Goal: Transaction & Acquisition: Purchase product/service

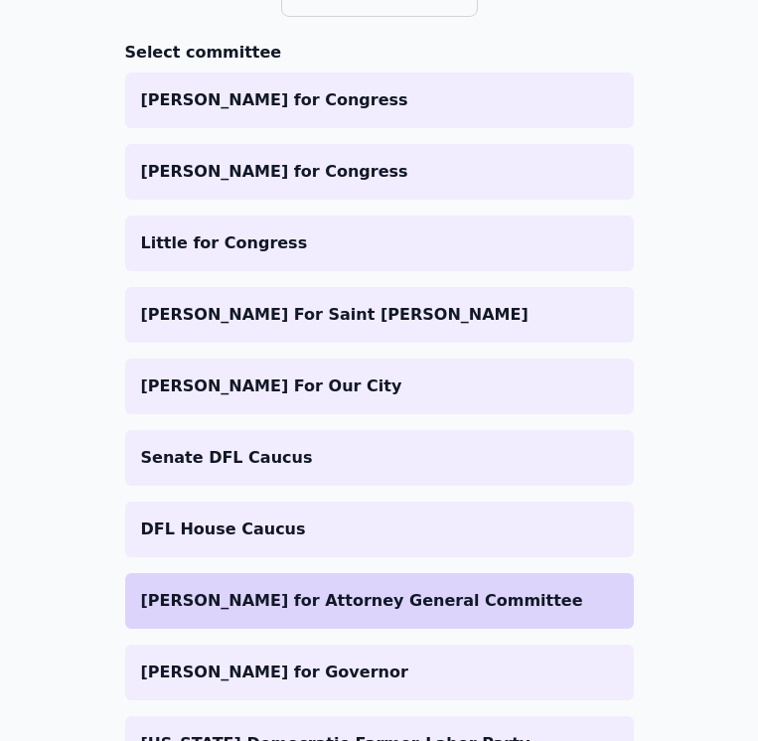
scroll to position [298, 0]
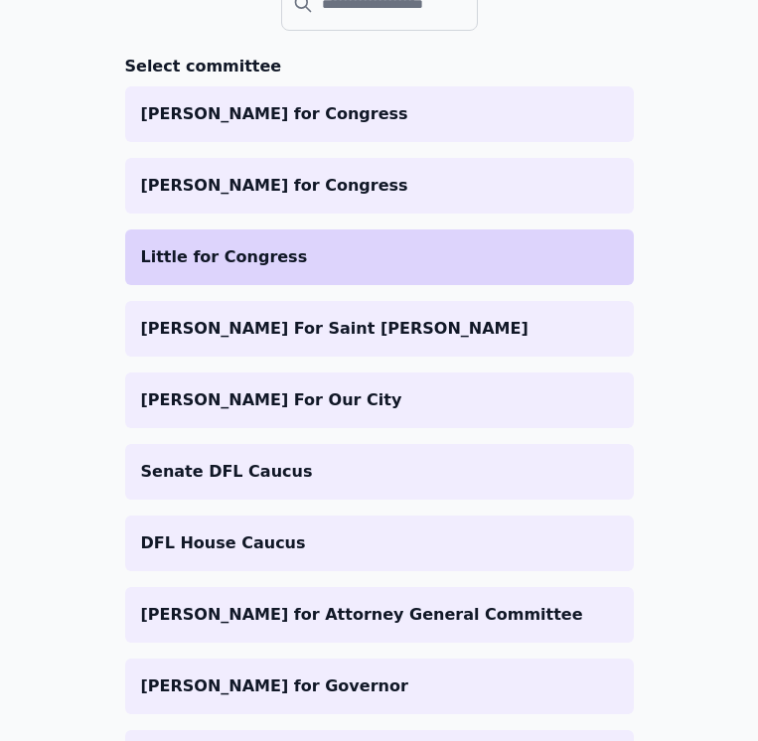
click at [264, 255] on p "Little for Congress" at bounding box center [379, 257] width 477 height 24
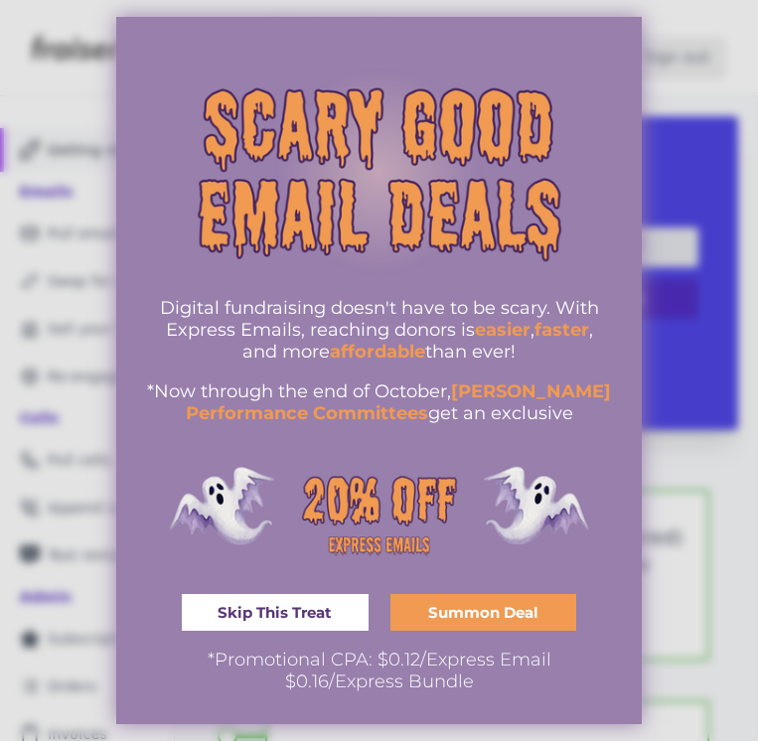
click at [699, 342] on div at bounding box center [379, 370] width 758 height 741
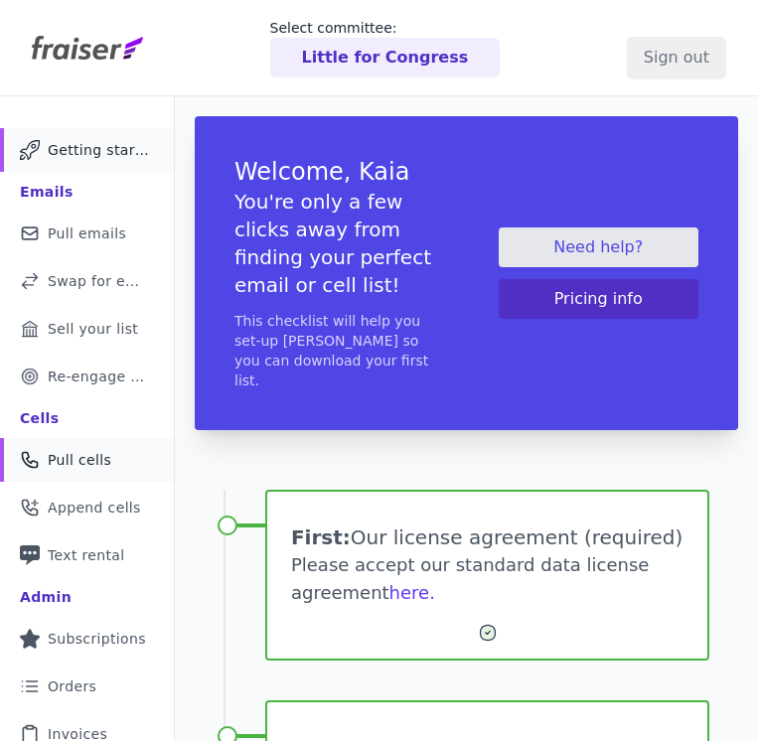
click at [75, 475] on link "Phone Icon Outline of a phone Pull cells" at bounding box center [87, 460] width 174 height 44
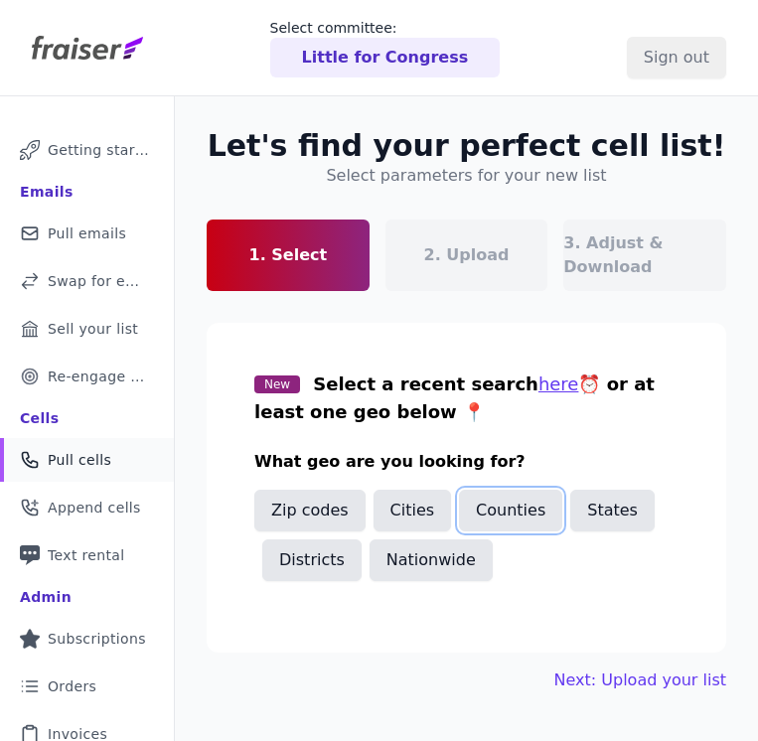
click at [521, 521] on button "Counties" at bounding box center [510, 511] width 103 height 42
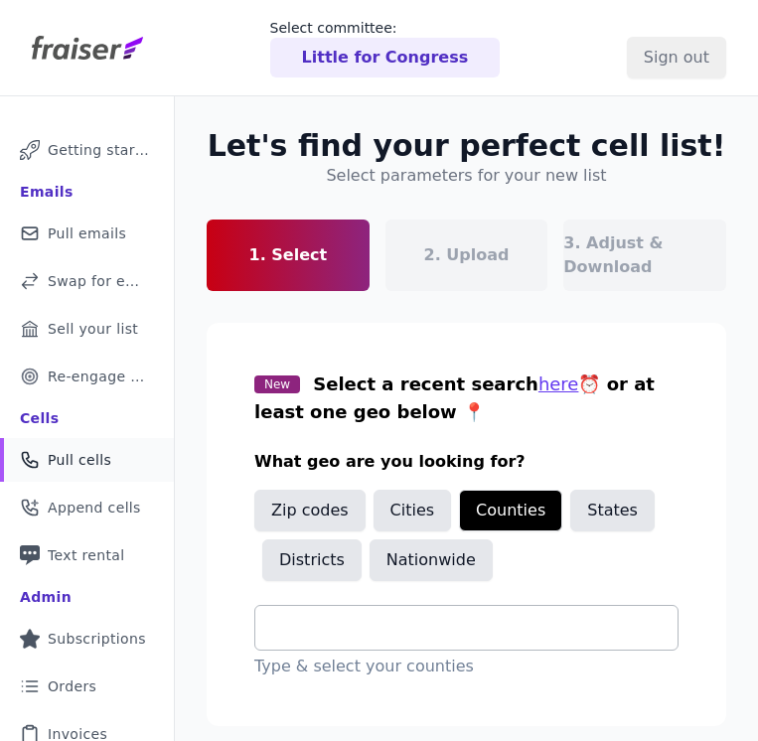
click at [510, 605] on div at bounding box center [466, 628] width 424 height 46
click at [707, 313] on div "Let's find your perfect cell list! Select parameters for your new list 1. Selec…" at bounding box center [466, 446] width 583 height 701
click at [404, 507] on button "Cities" at bounding box center [412, 511] width 78 height 42
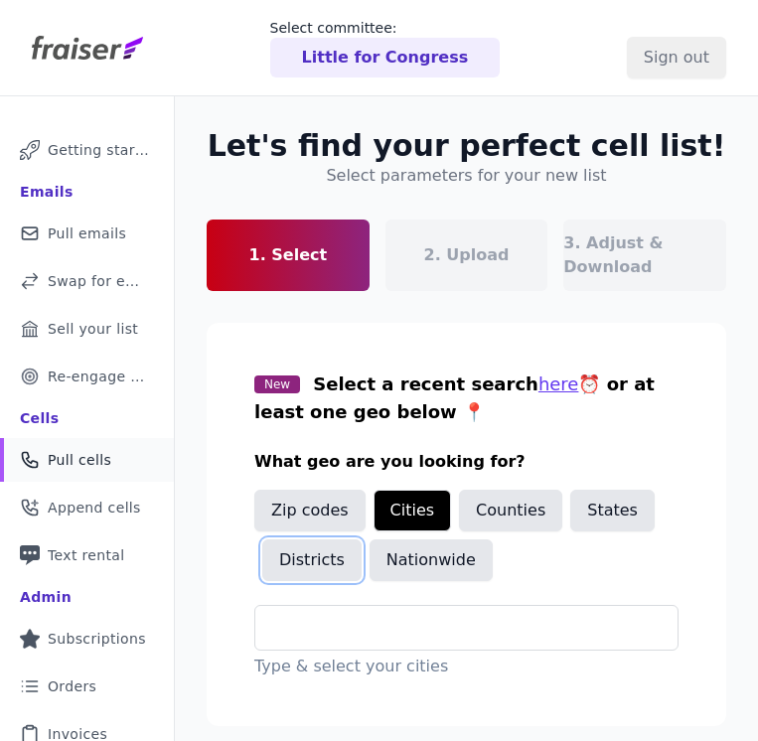
click at [339, 559] on button "Districts" at bounding box center [311, 560] width 99 height 42
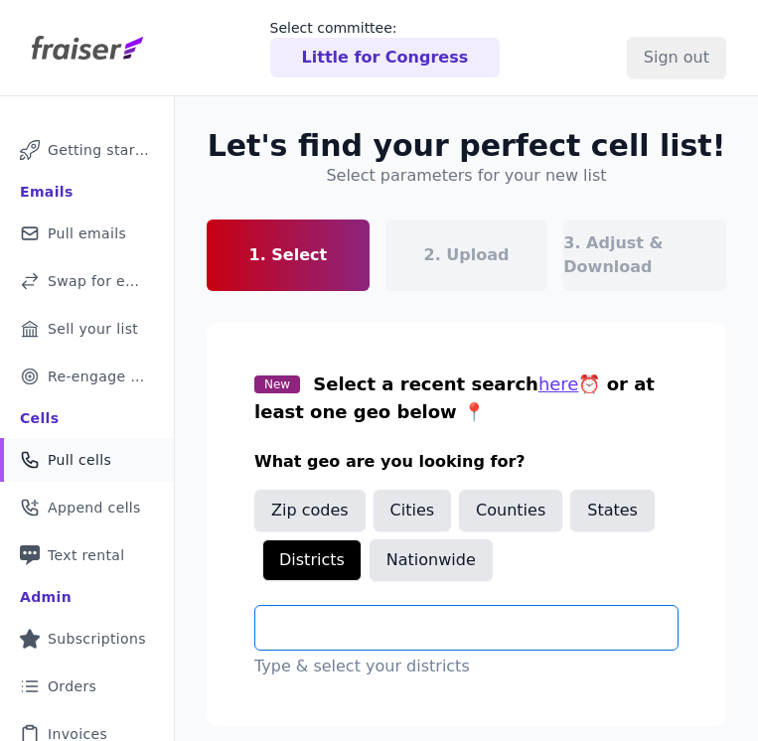
click at [396, 625] on input "text" at bounding box center [474, 628] width 406 height 24
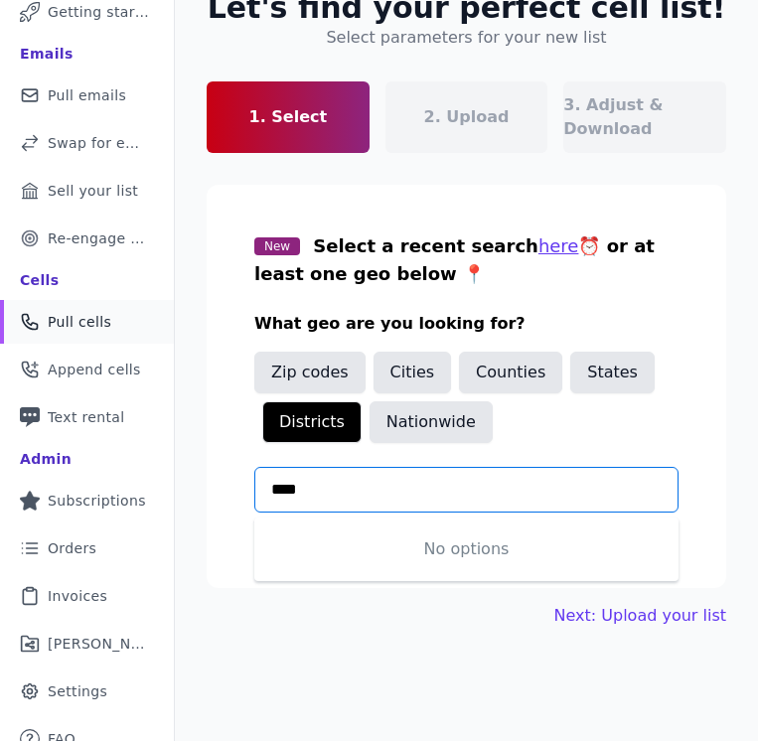
scroll to position [137, 0]
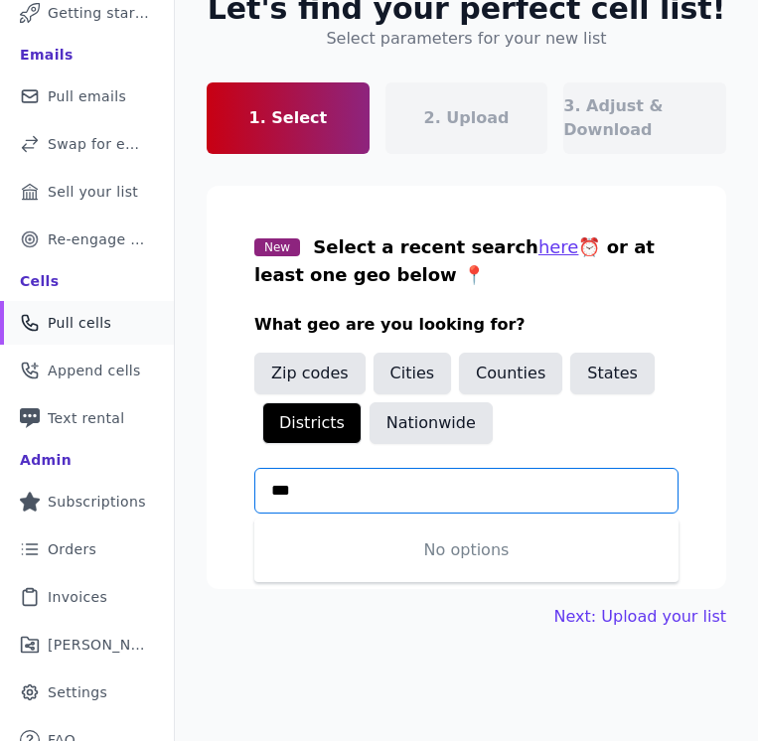
type input "**"
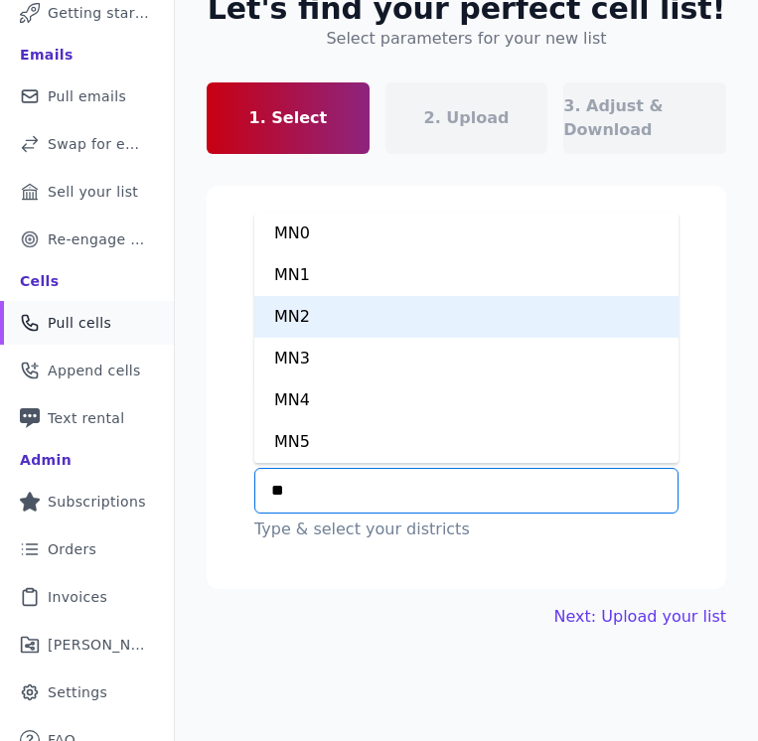
click at [328, 312] on div "MN2" at bounding box center [466, 317] width 424 height 42
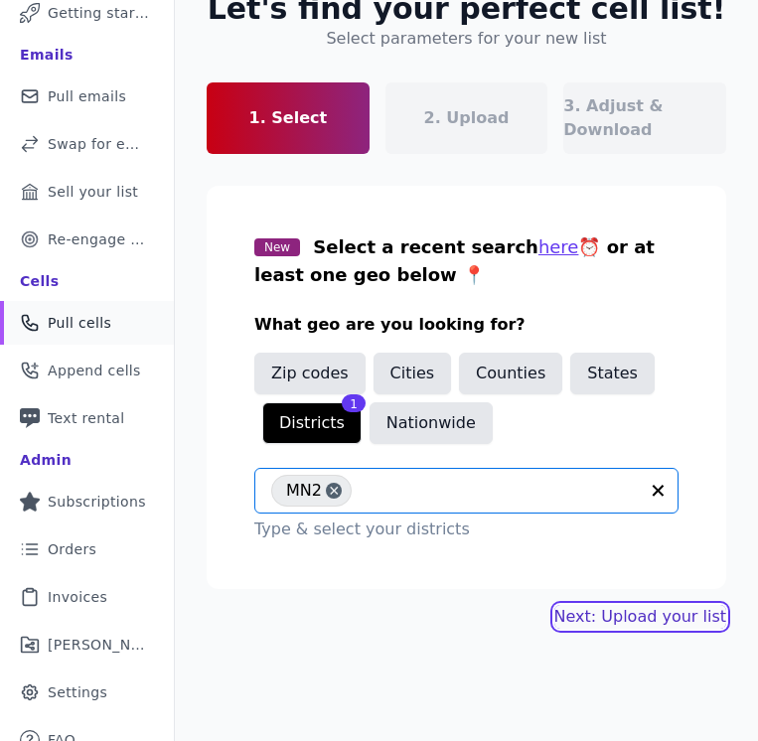
click at [624, 609] on link "Next: Upload your list" at bounding box center [640, 617] width 172 height 24
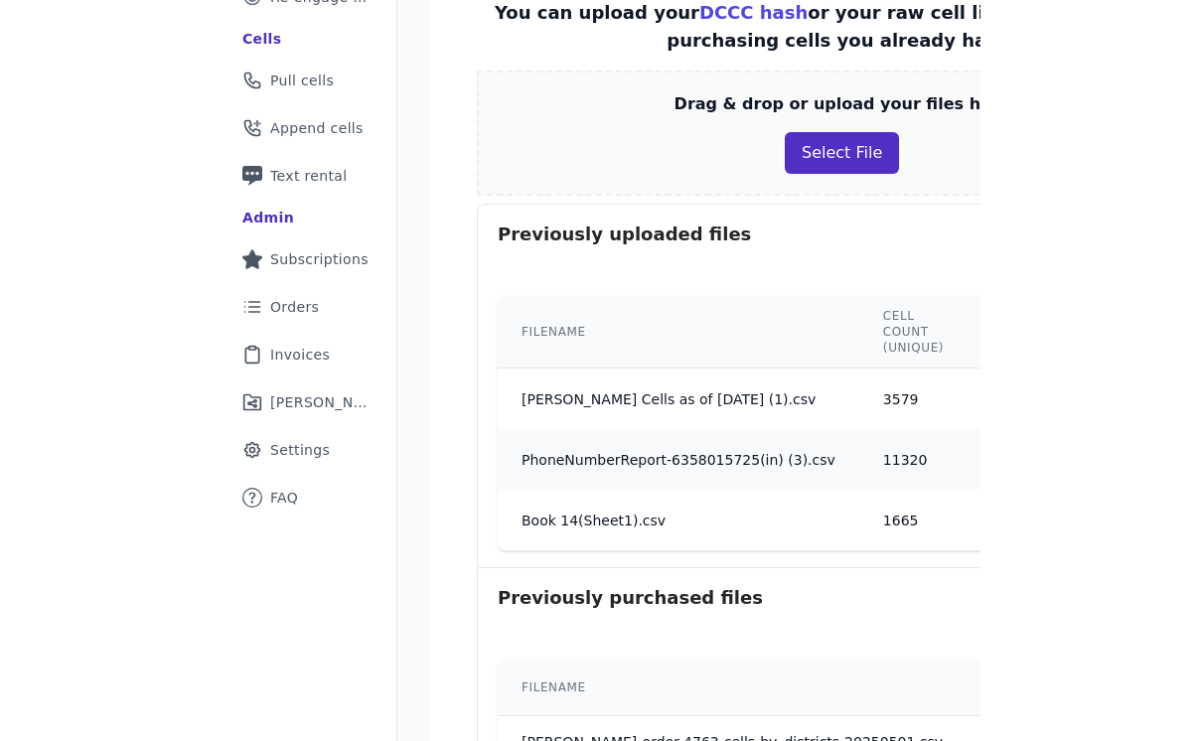
scroll to position [407, 0]
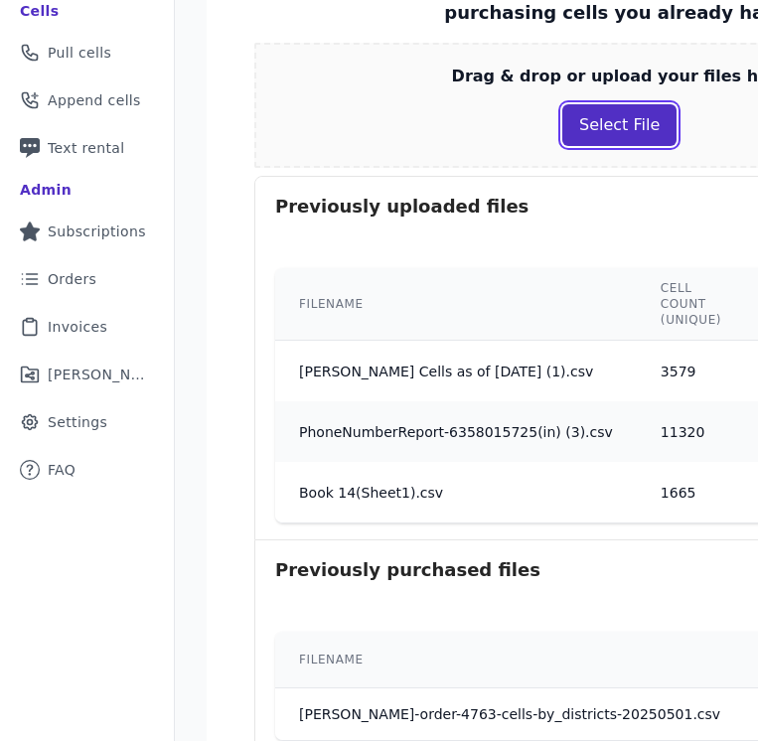
click at [583, 130] on button "Select File" at bounding box center [619, 125] width 114 height 42
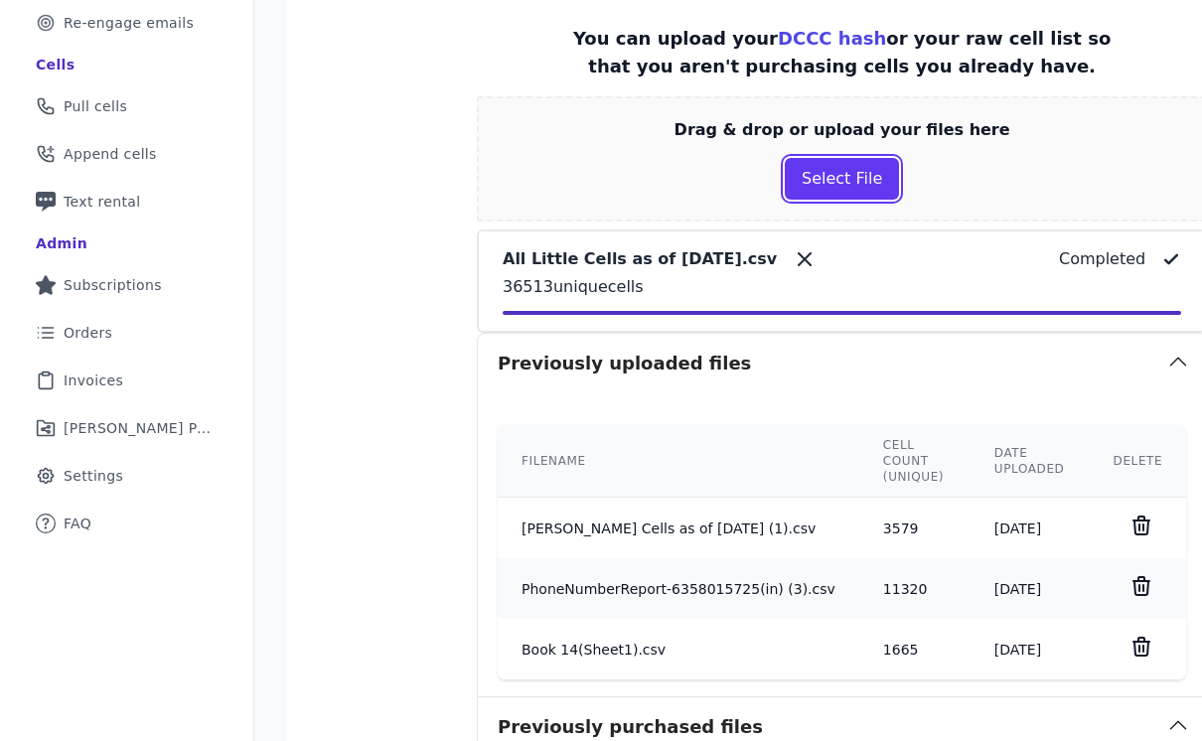
scroll to position [758, 0]
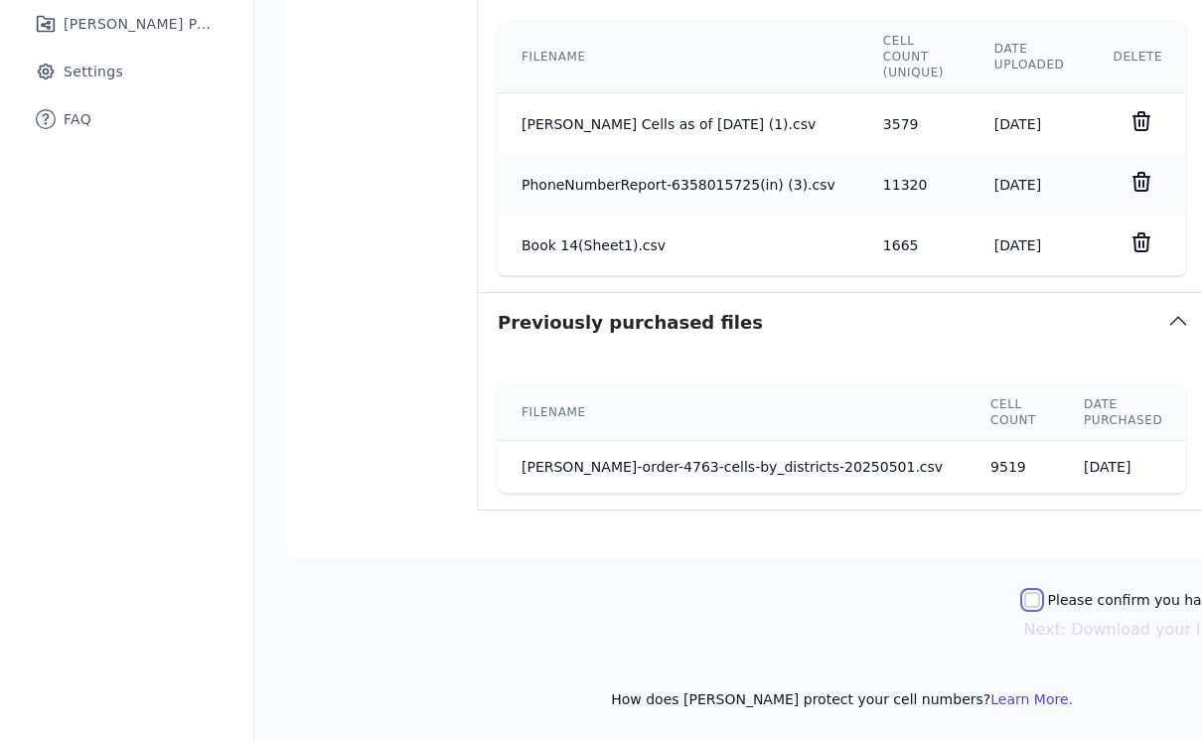
click at [757, 600] on input "Please confirm you have all correct lists uploaded." at bounding box center [1032, 600] width 16 height 16
checkbox input "true"
click at [757, 626] on button "Next: Download your list" at bounding box center [1122, 630] width 196 height 24
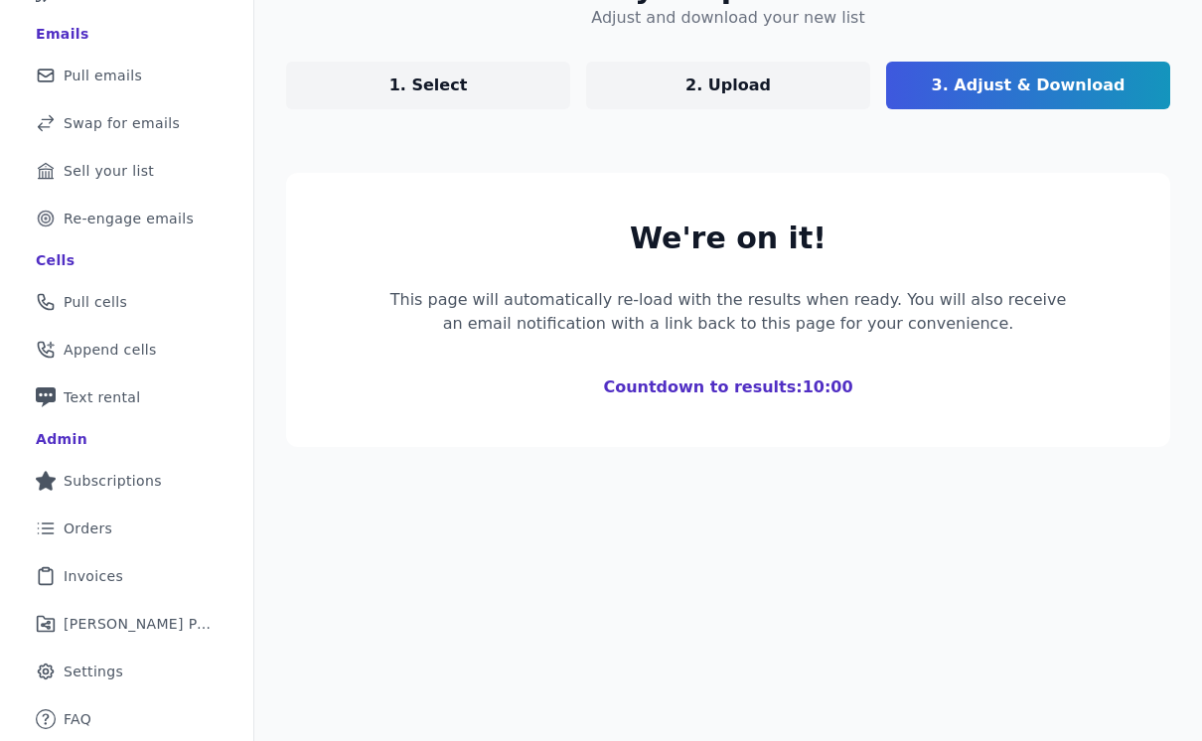
scroll to position [158, 0]
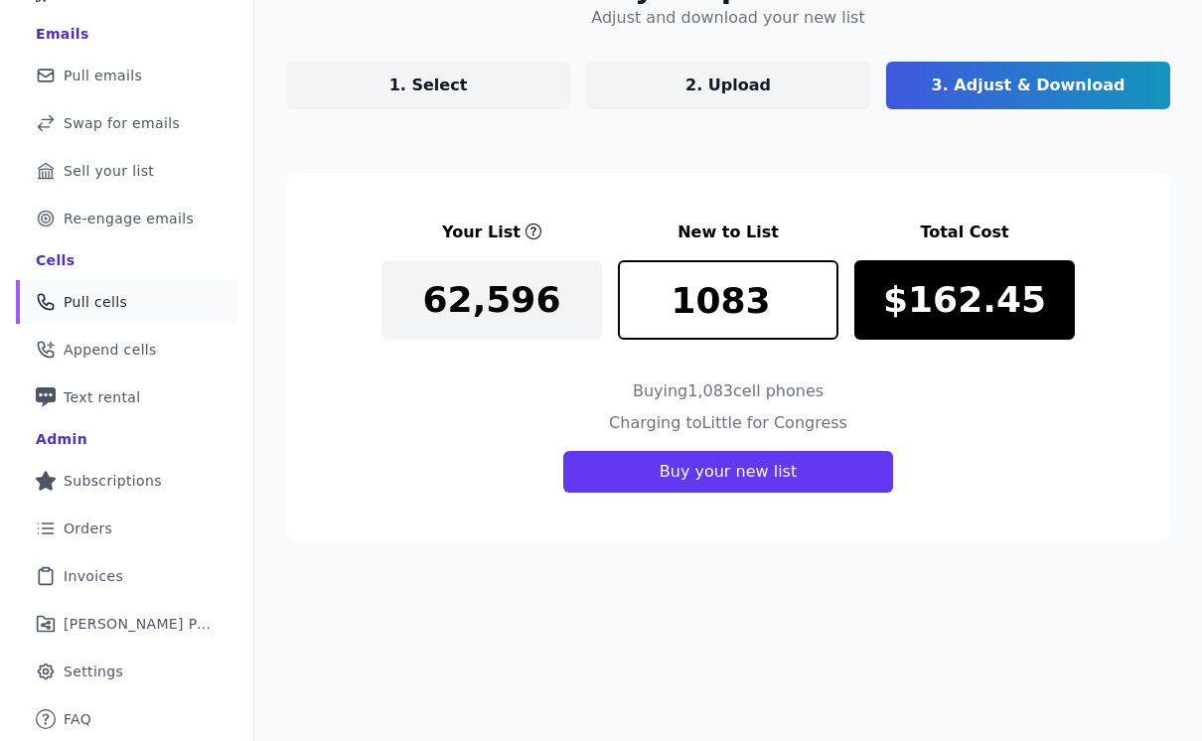
click at [115, 294] on span "Pull cells" at bounding box center [96, 302] width 64 height 20
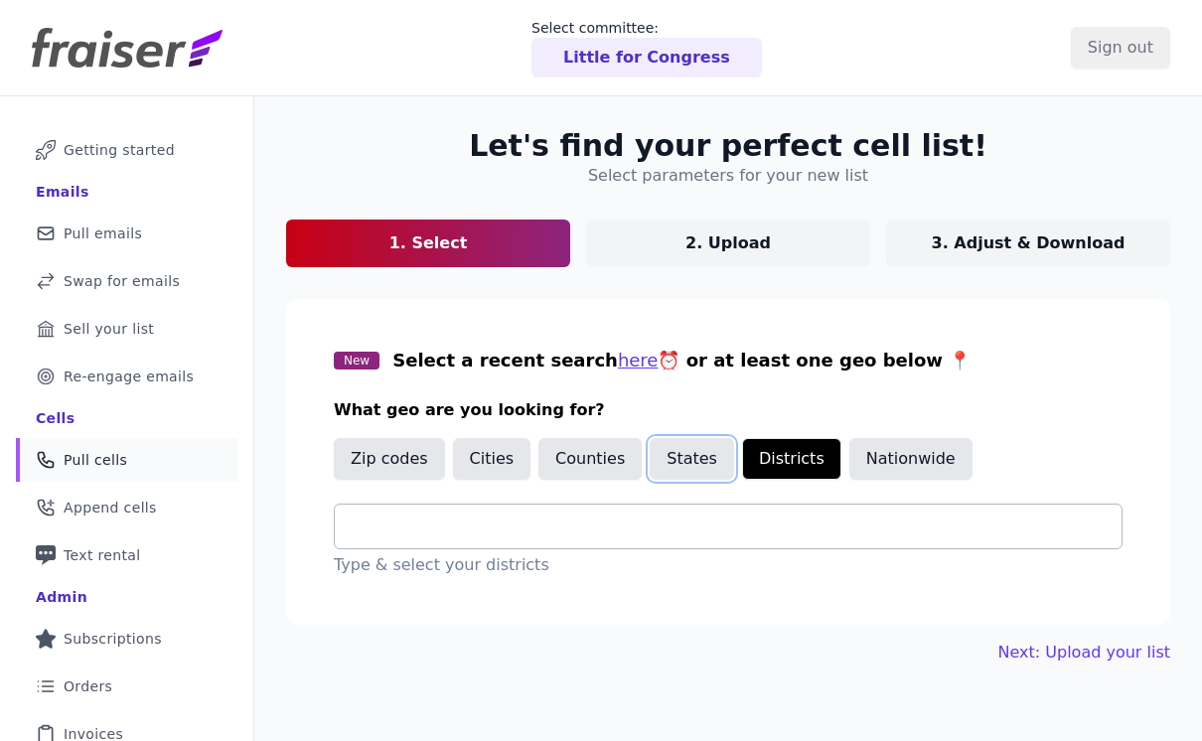
click at [654, 463] on button "States" at bounding box center [691, 459] width 84 height 42
click at [573, 511] on div at bounding box center [736, 526] width 771 height 44
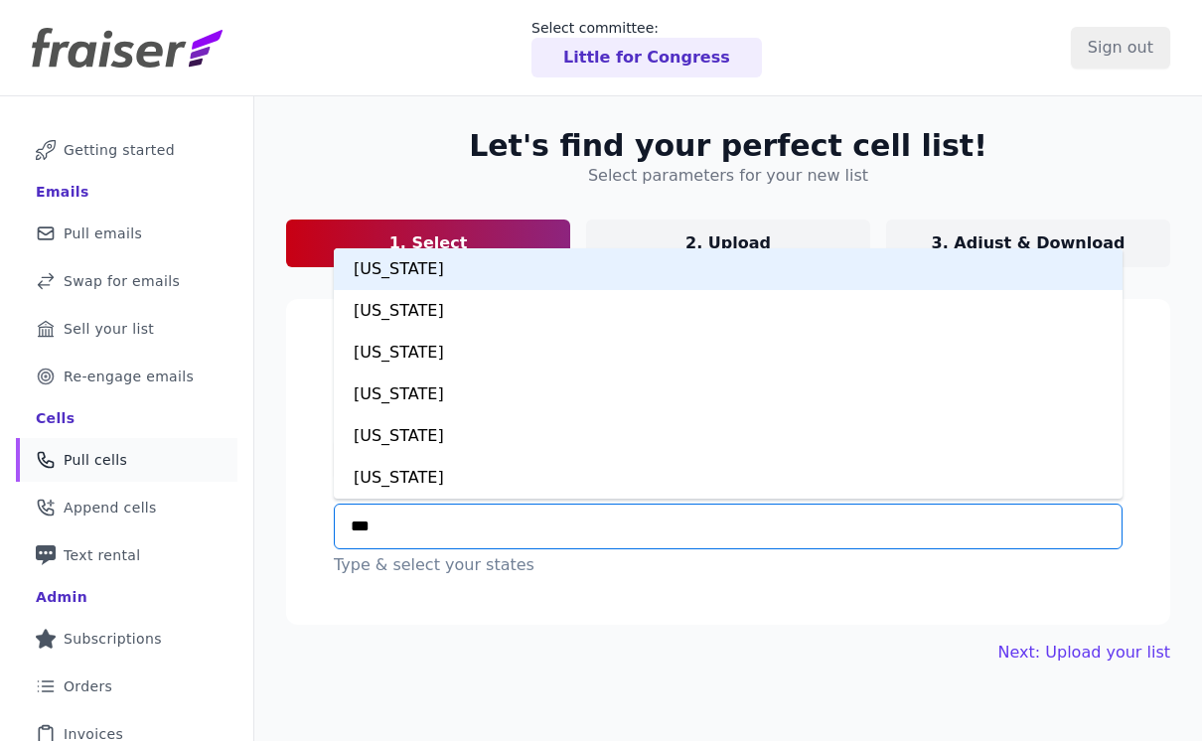
type input "****"
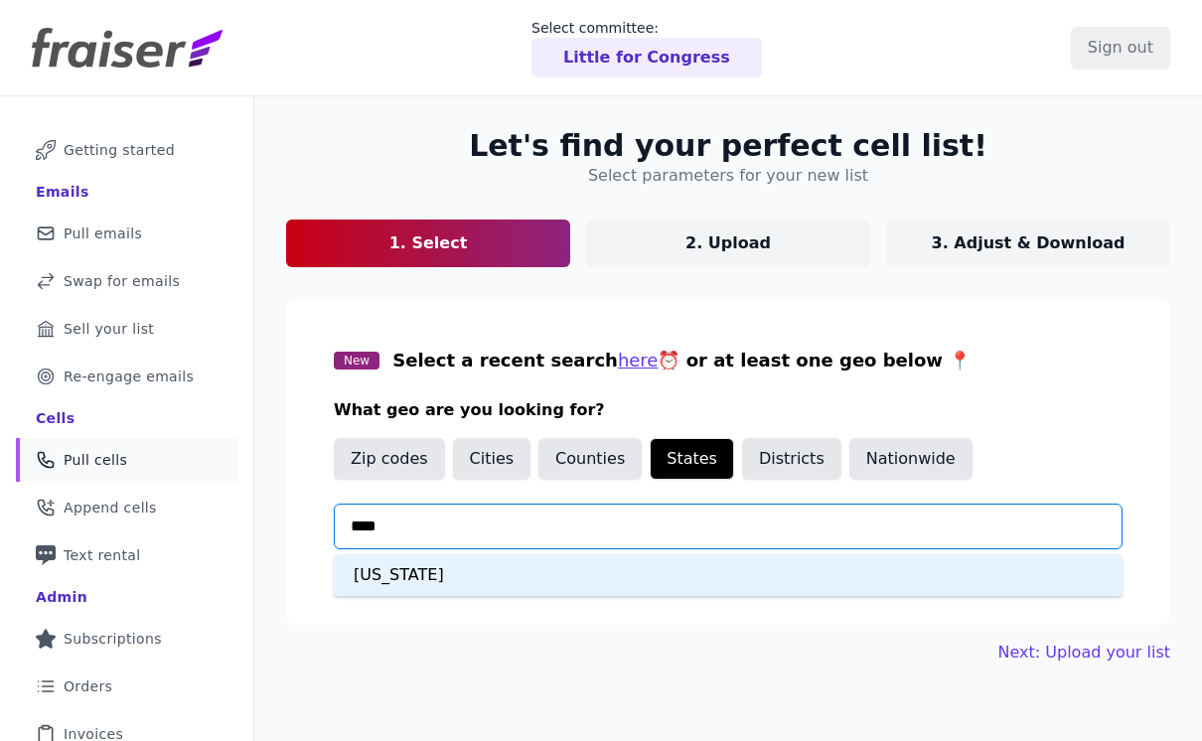
click at [516, 571] on div "Minnesota" at bounding box center [728, 575] width 789 height 42
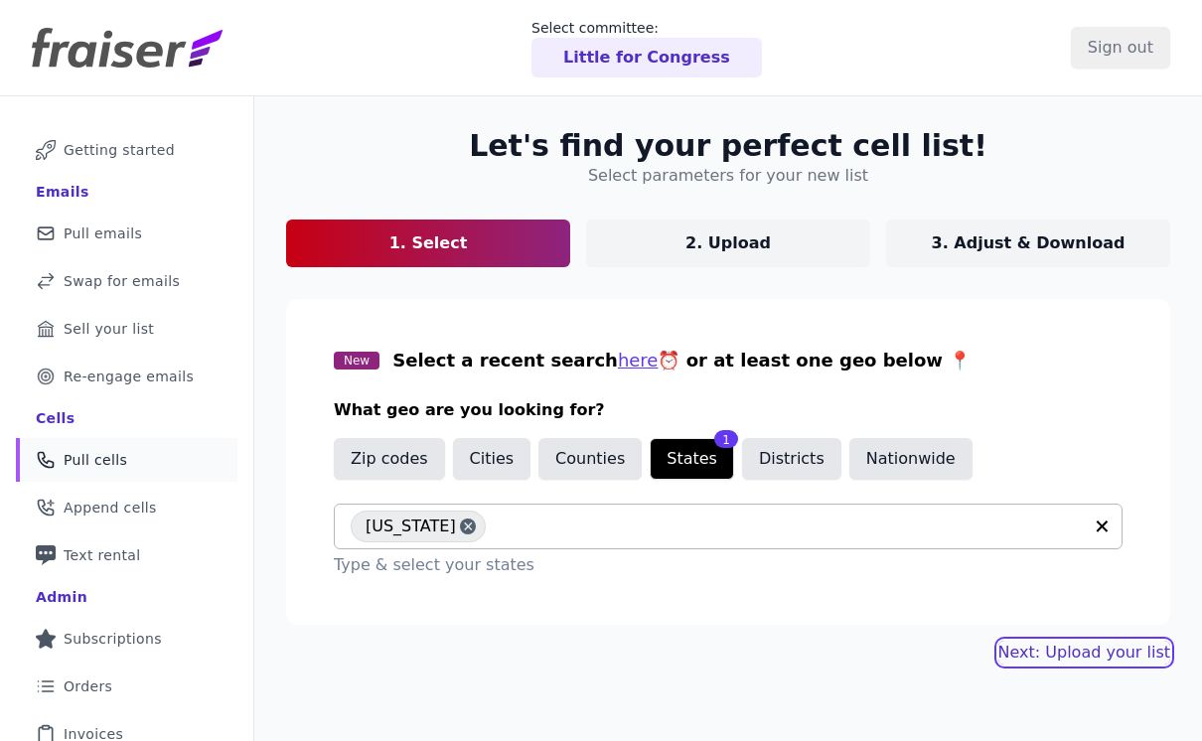
click at [1066, 662] on link "Next: Upload your list" at bounding box center [1084, 653] width 172 height 24
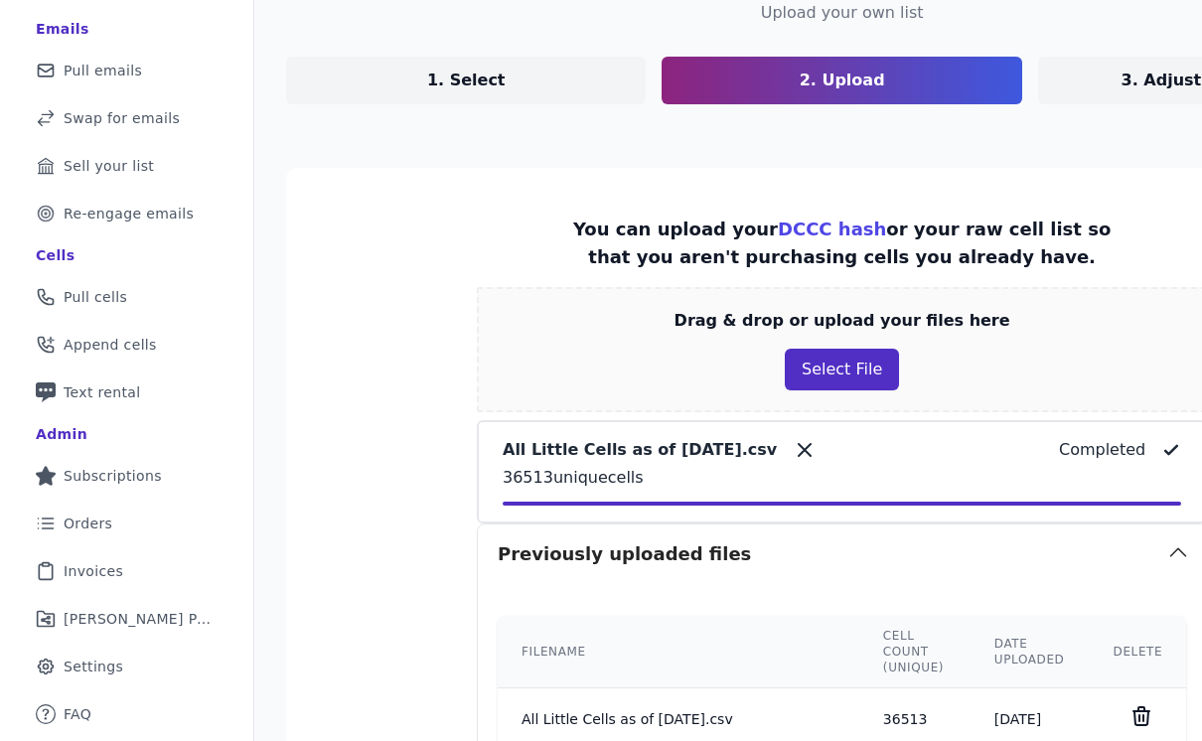
scroll to position [818, 0]
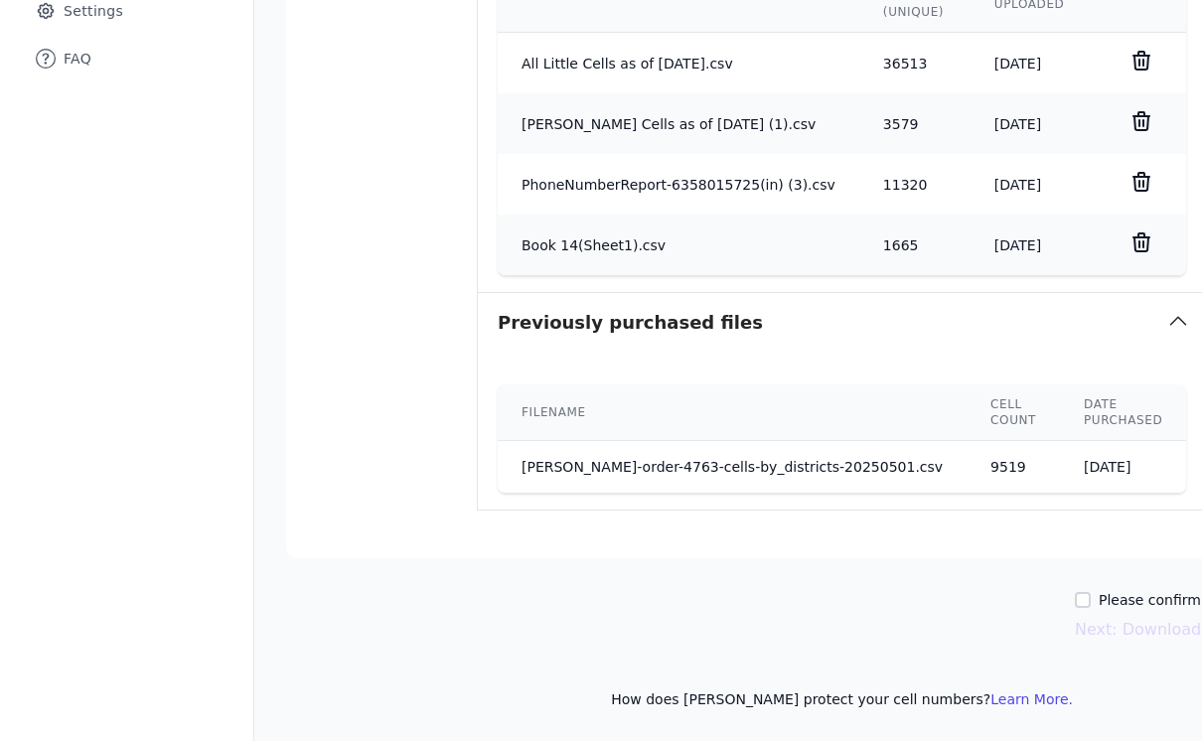
click at [1075, 605] on input "Please confirm you have no lists to upload." at bounding box center [1083, 600] width 16 height 16
checkbox input "true"
click at [1079, 625] on button "Next: Download your list" at bounding box center [1173, 630] width 196 height 24
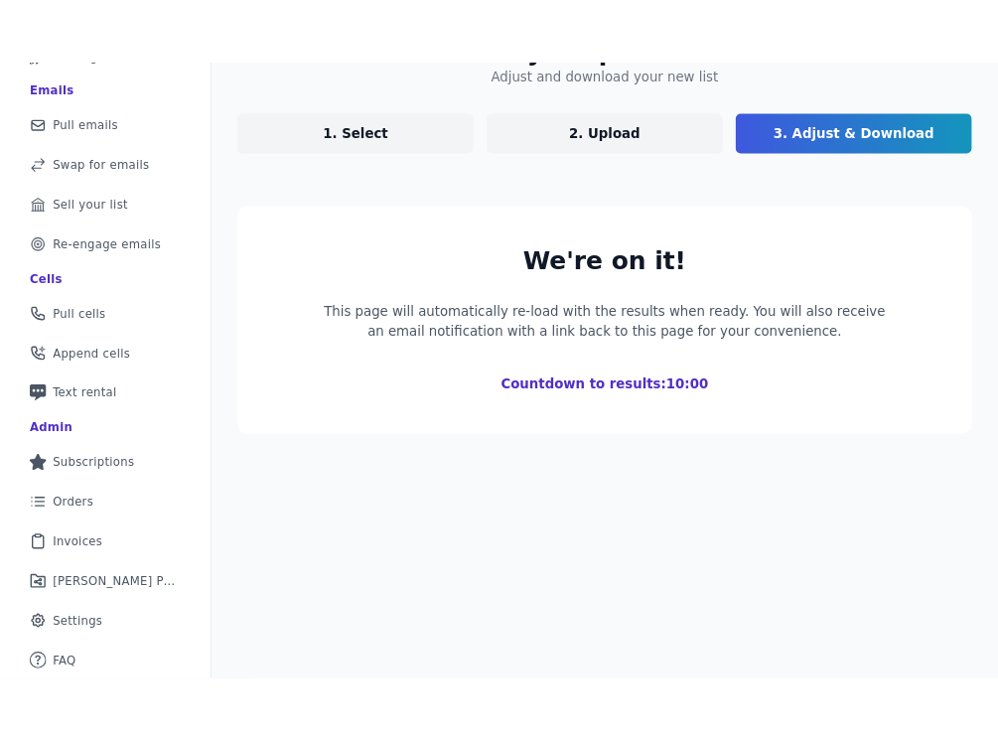
scroll to position [158, 0]
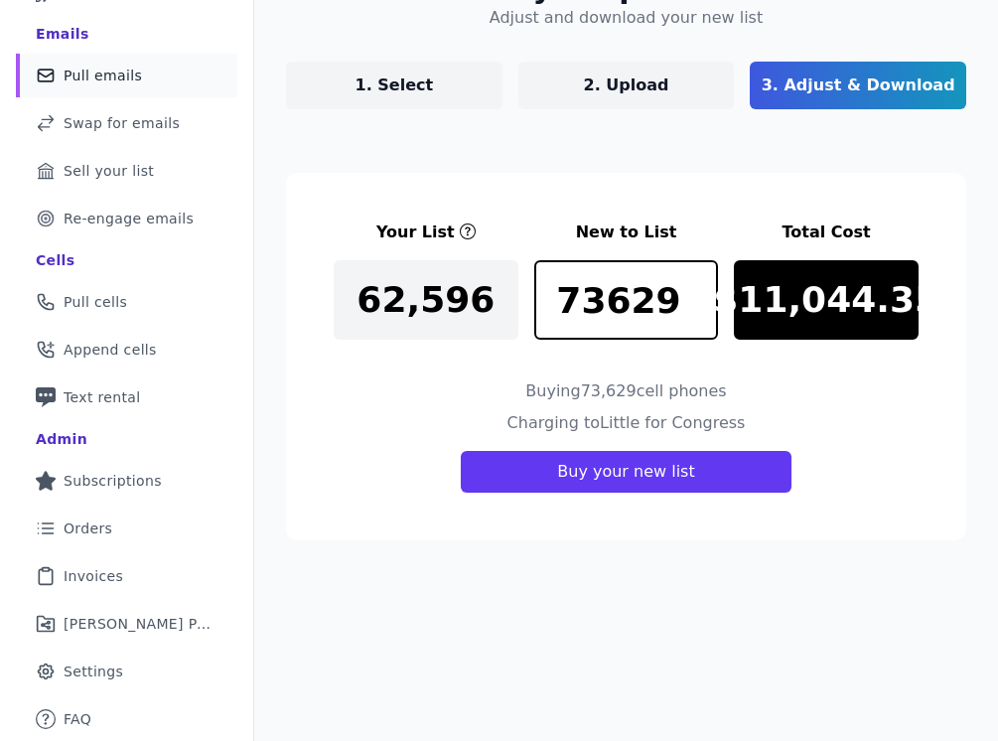
click at [140, 81] on link "Mail Icon Outline of a mail envelope Pull emails" at bounding box center [126, 76] width 221 height 44
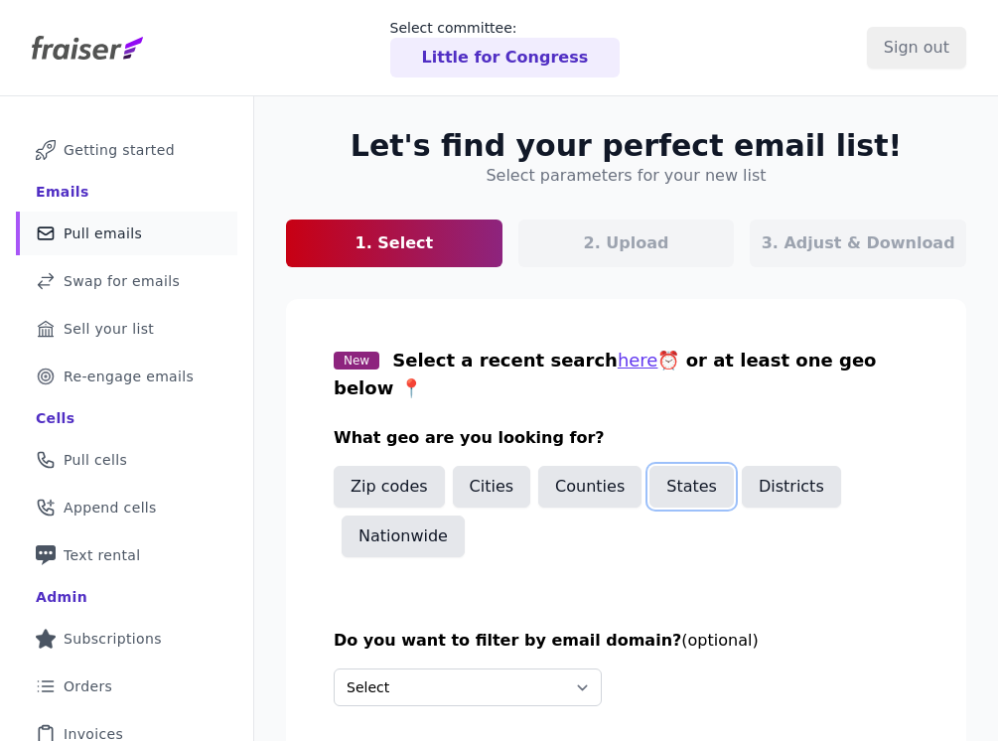
click at [698, 474] on button "States" at bounding box center [691, 487] width 84 height 42
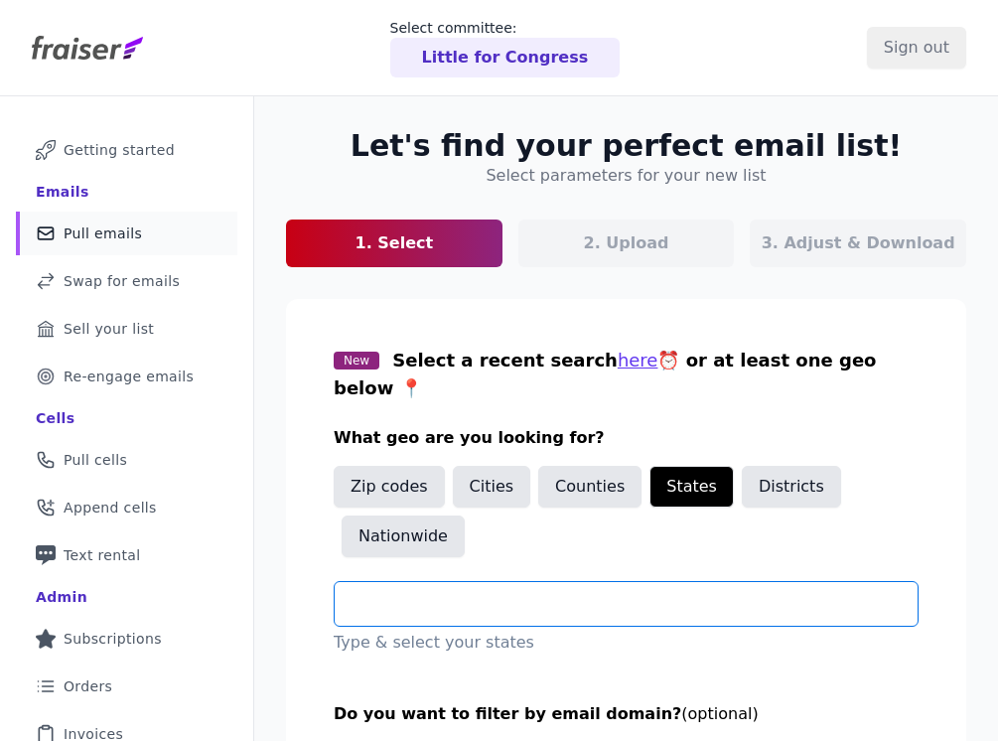
click at [556, 592] on input "text" at bounding box center [634, 604] width 567 height 24
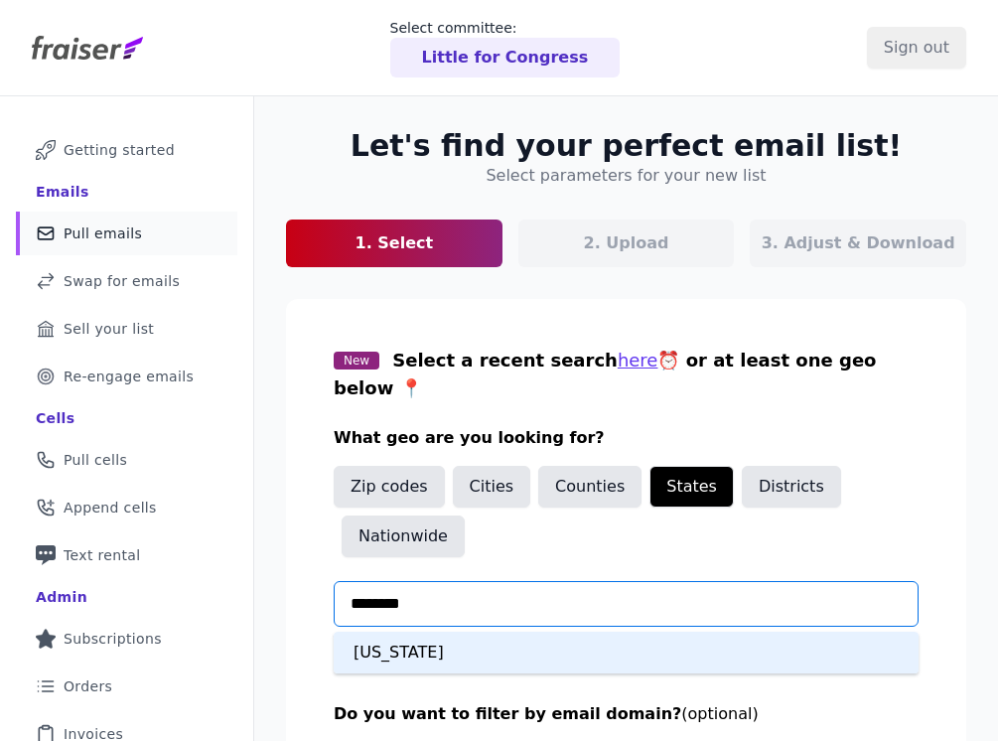
type input "*********"
click at [530, 632] on div "[US_STATE]" at bounding box center [626, 653] width 585 height 42
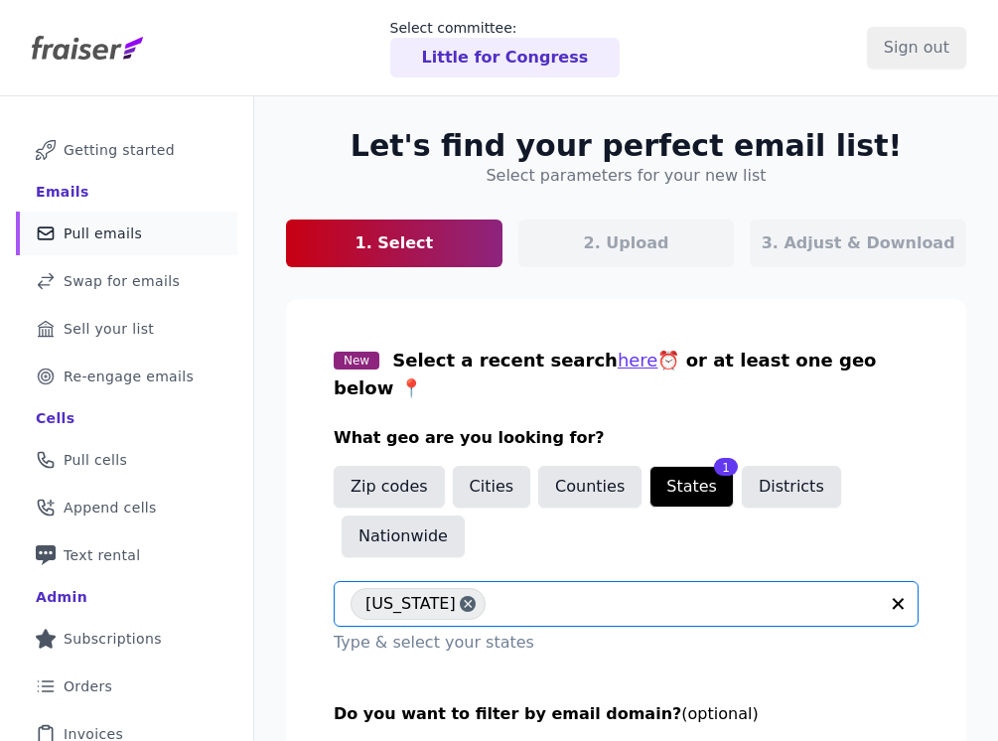
scroll to position [158, 0]
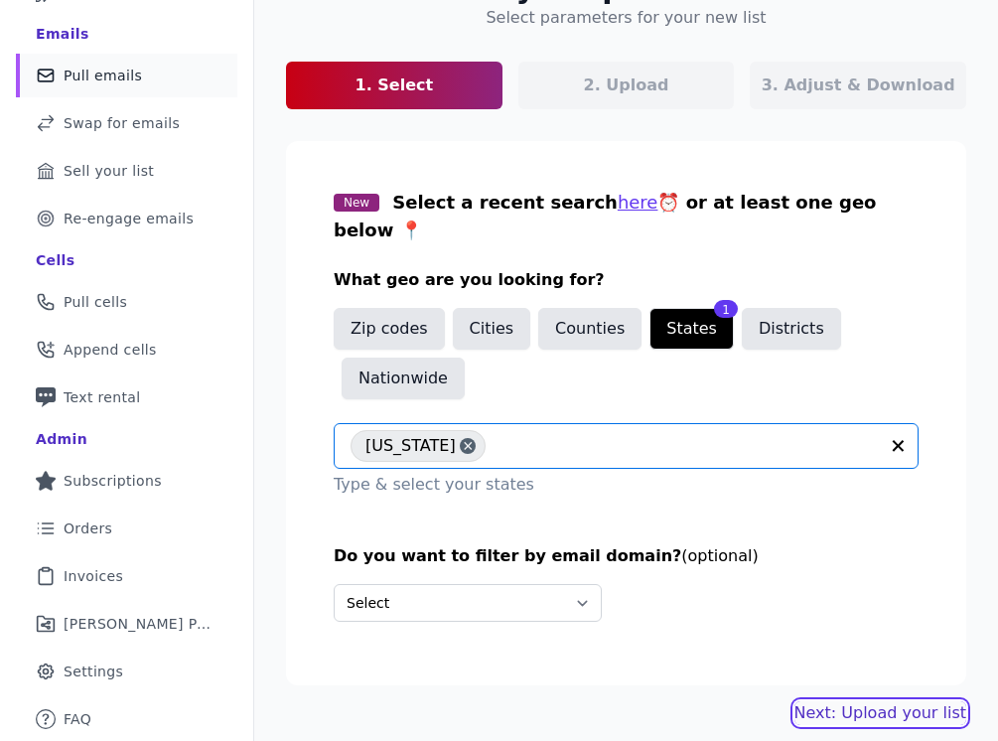
click at [899, 701] on link "Next: Upload your list" at bounding box center [880, 713] width 172 height 24
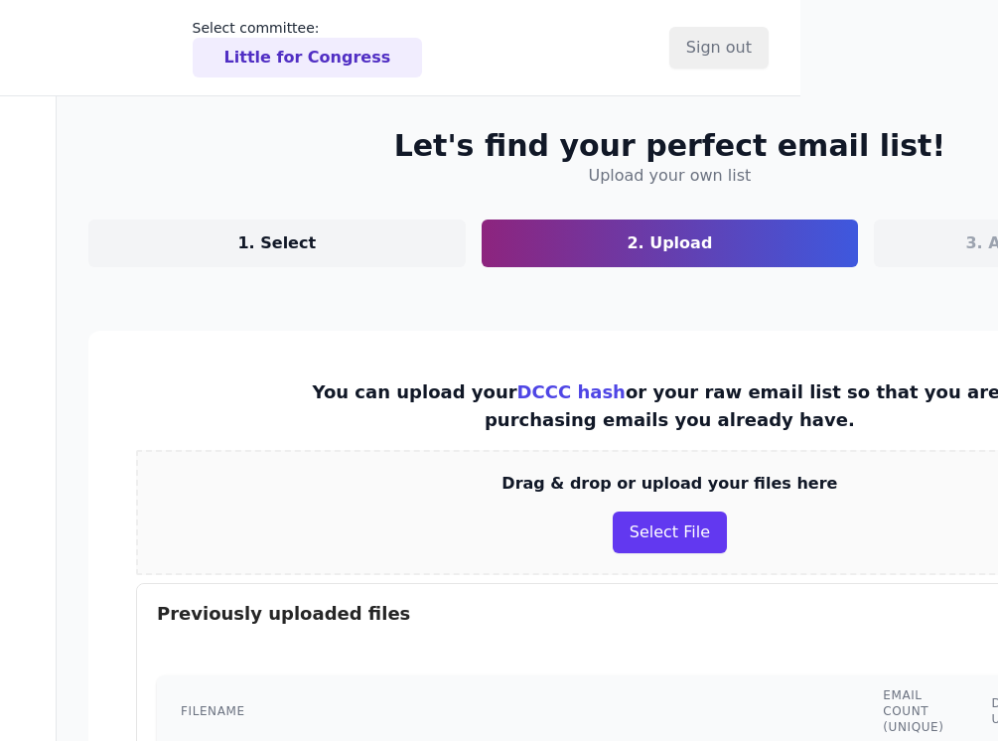
scroll to position [0, 389]
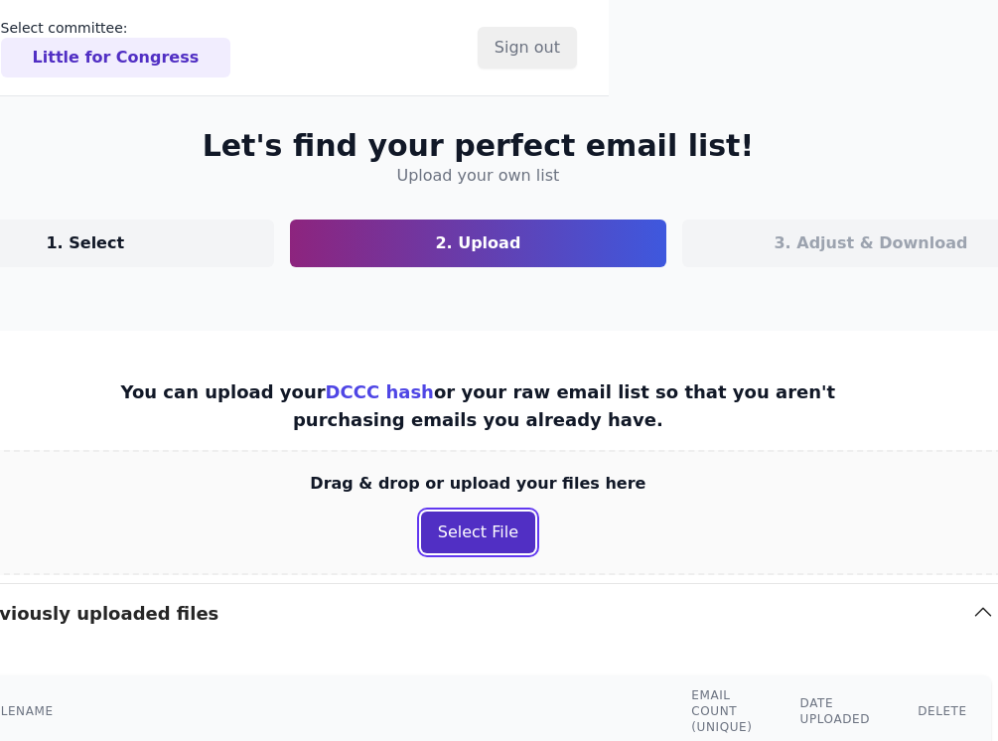
click at [460, 536] on button "Select File" at bounding box center [478, 532] width 114 height 42
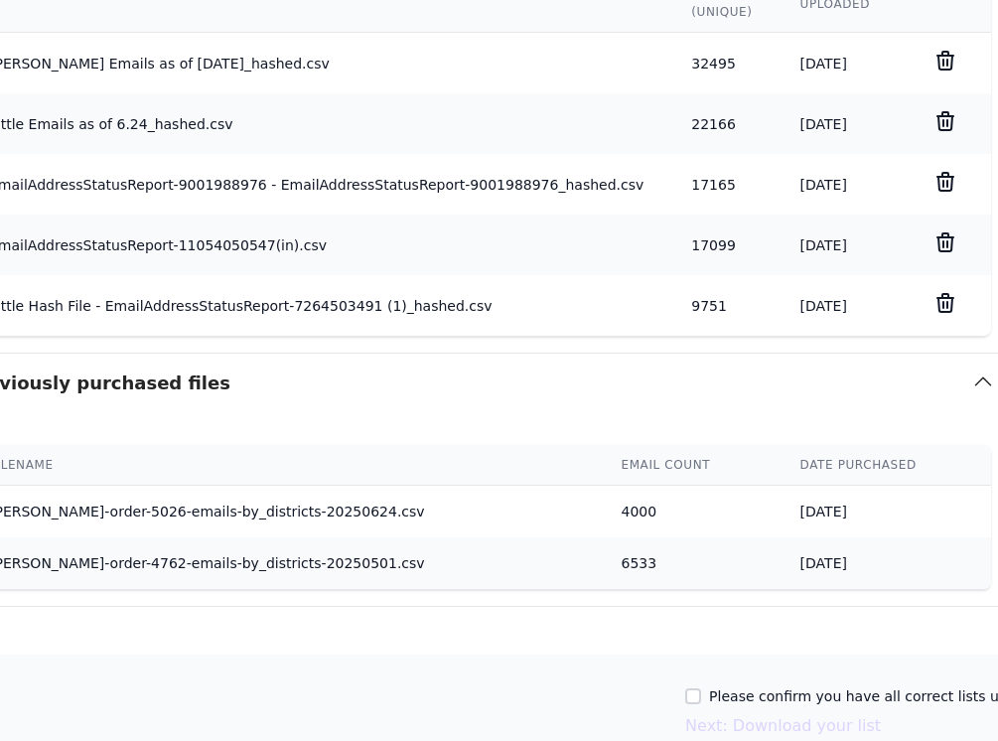
scroll to position [891, 389]
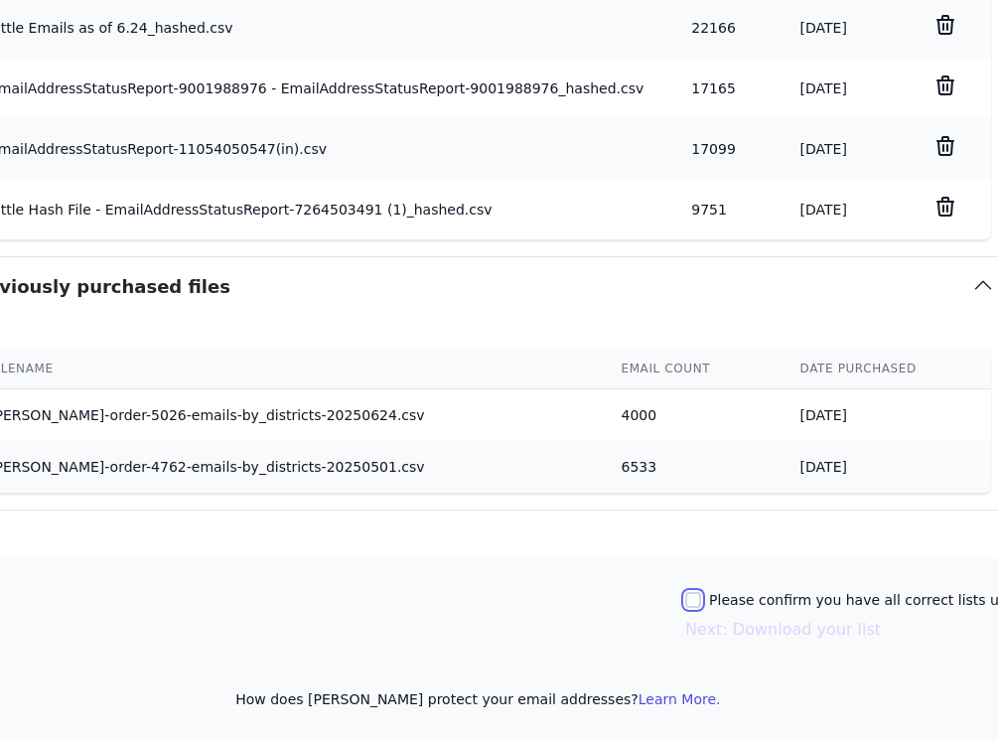
click at [685, 598] on input "Please confirm you have all correct lists uploaded." at bounding box center [693, 600] width 16 height 16
checkbox input "true"
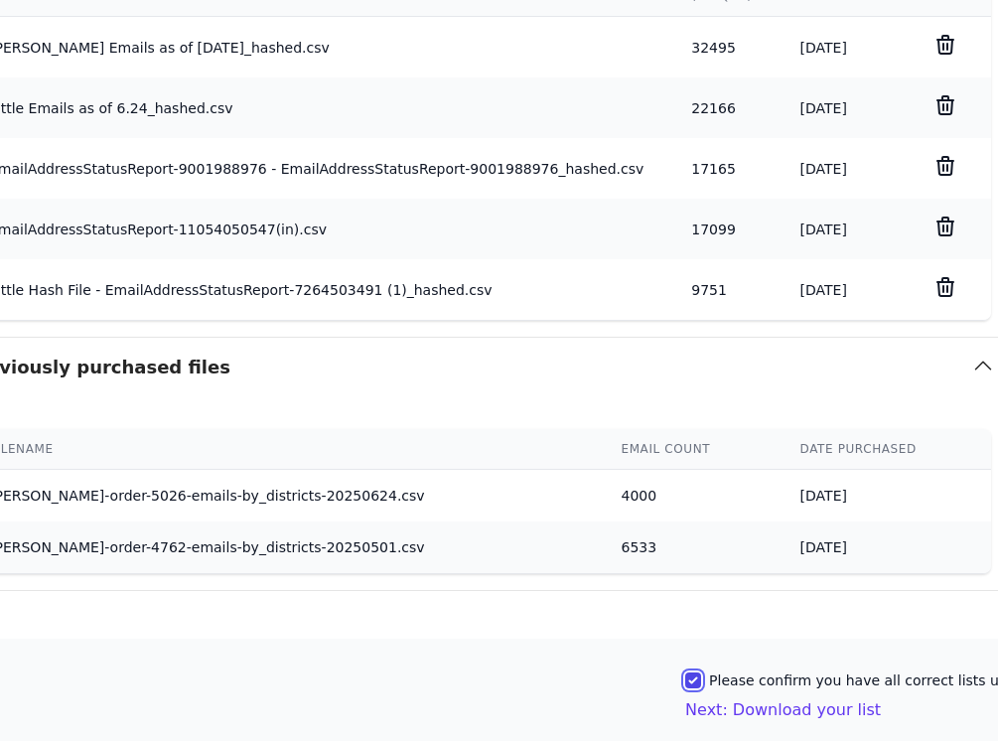
scroll to position [915, 389]
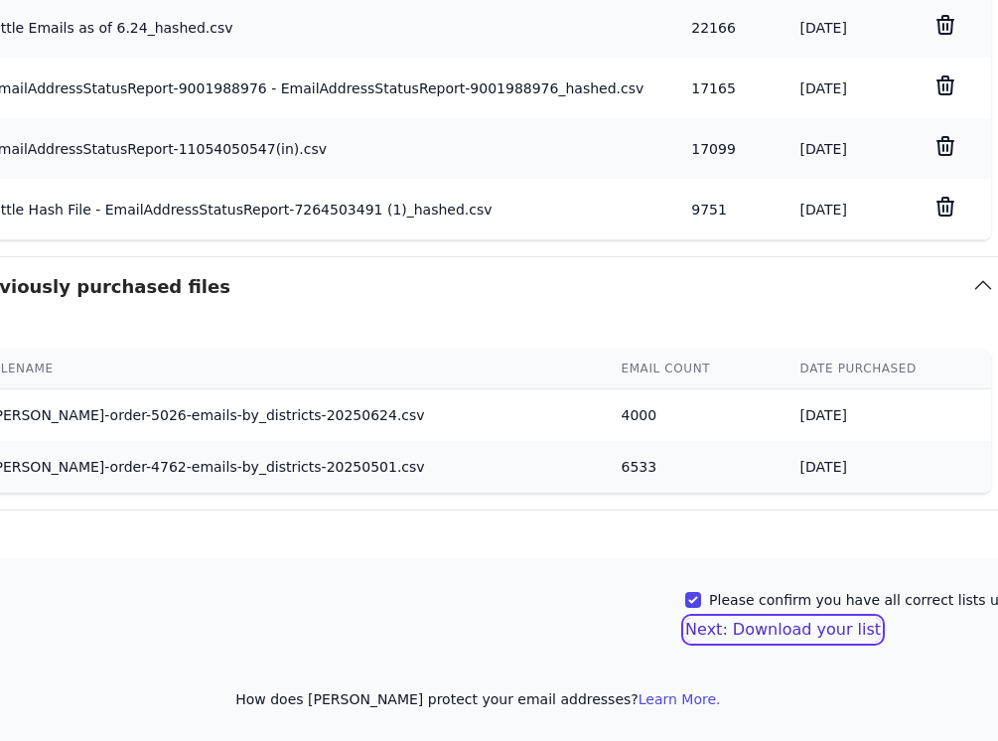
click at [713, 633] on button "Next: Download your list" at bounding box center [783, 630] width 196 height 24
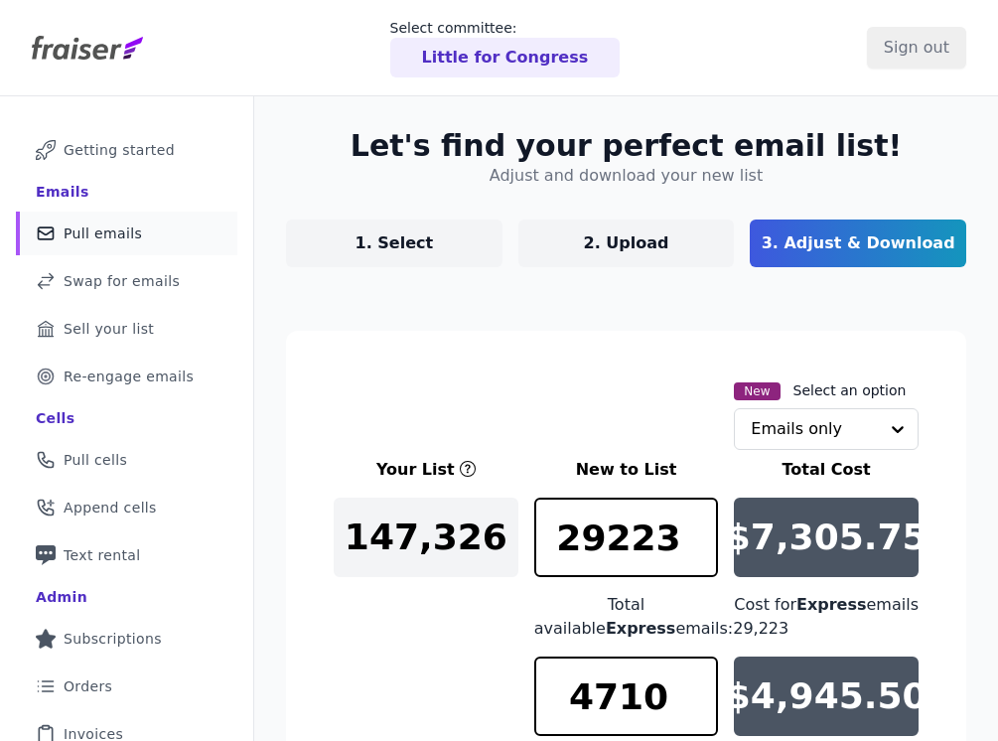
click at [58, 235] on link "Mail Icon Outline of a mail envelope Pull emails" at bounding box center [126, 234] width 221 height 44
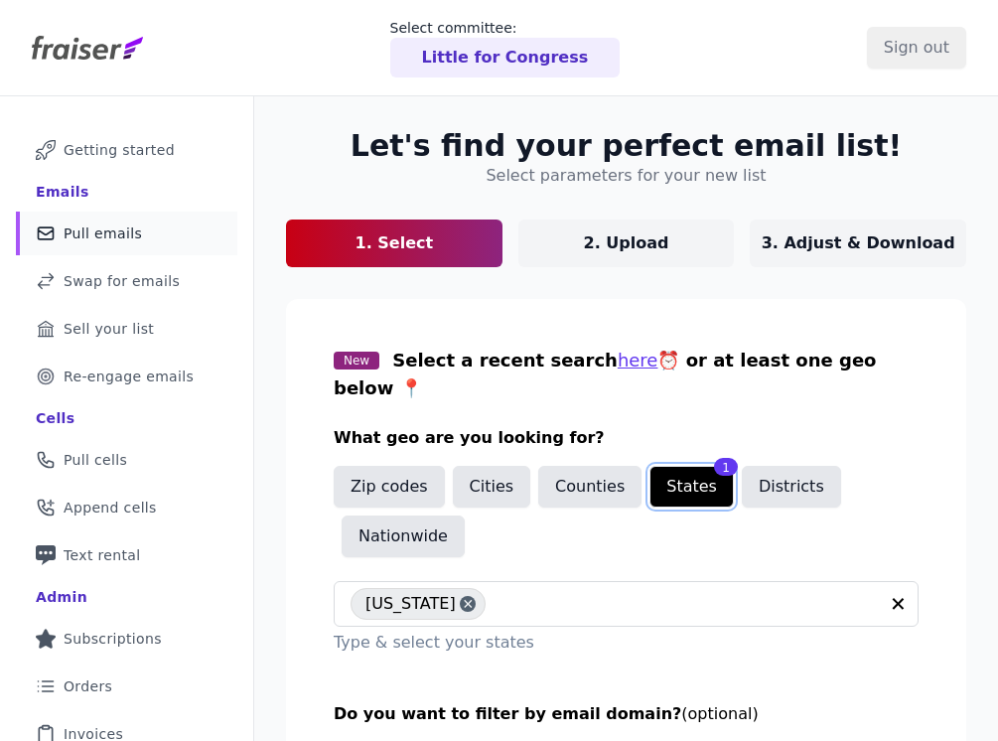
click at [668, 466] on button "States" at bounding box center [691, 487] width 84 height 42
click at [794, 466] on button "Districts" at bounding box center [791, 487] width 99 height 42
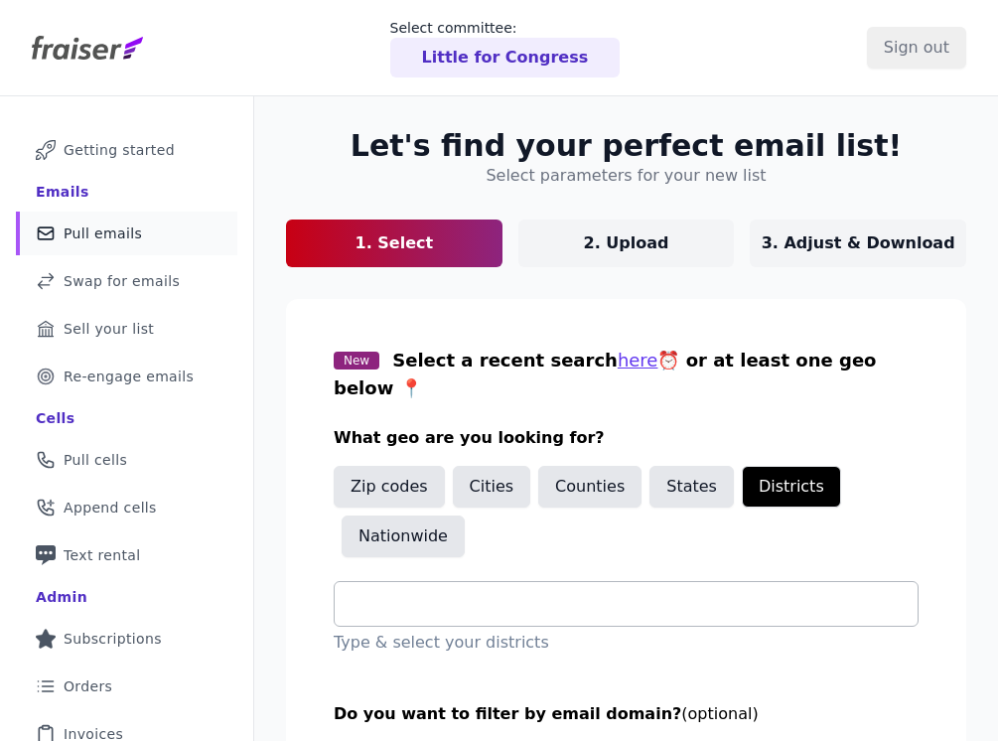
click at [612, 593] on div at bounding box center [634, 604] width 567 height 44
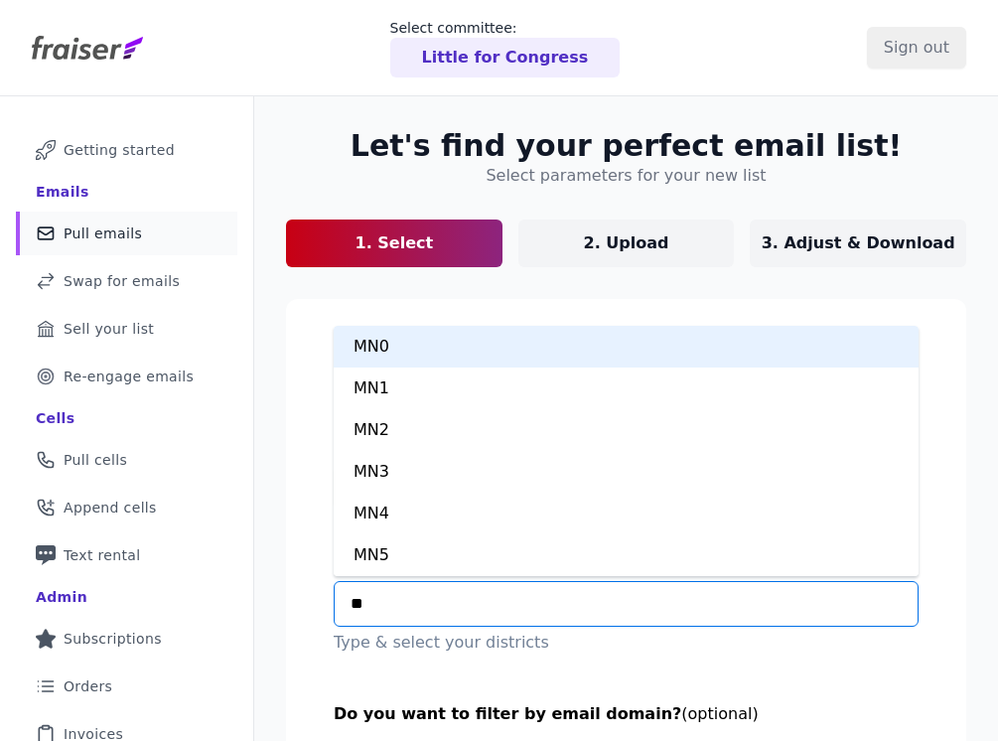
type input "***"
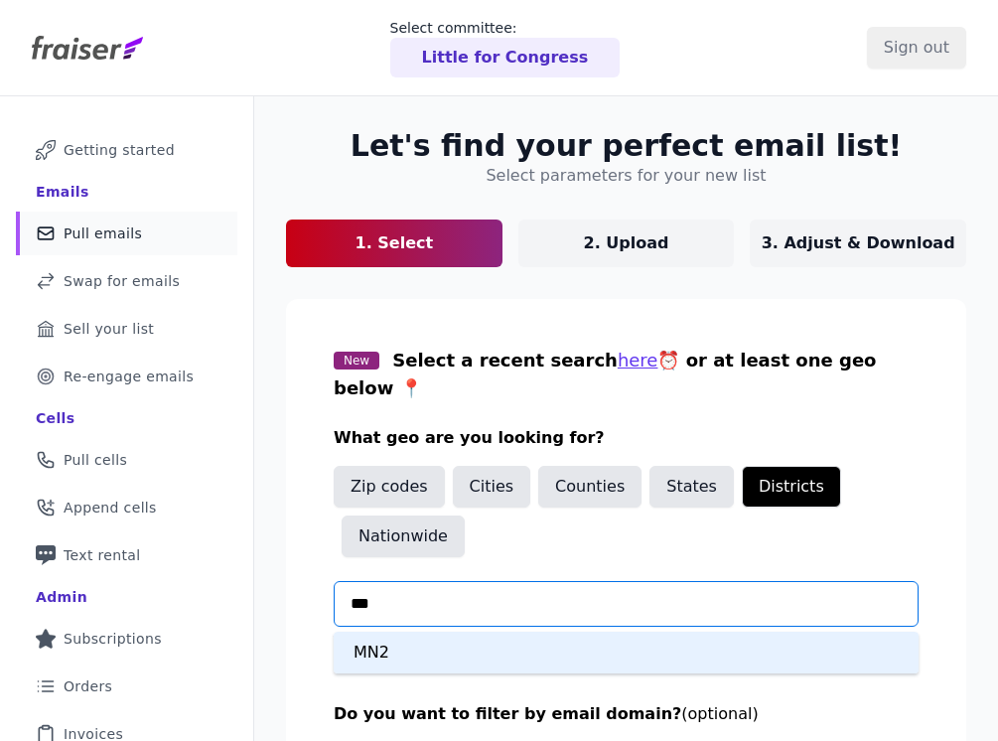
click at [492, 632] on div "MN2" at bounding box center [626, 653] width 585 height 42
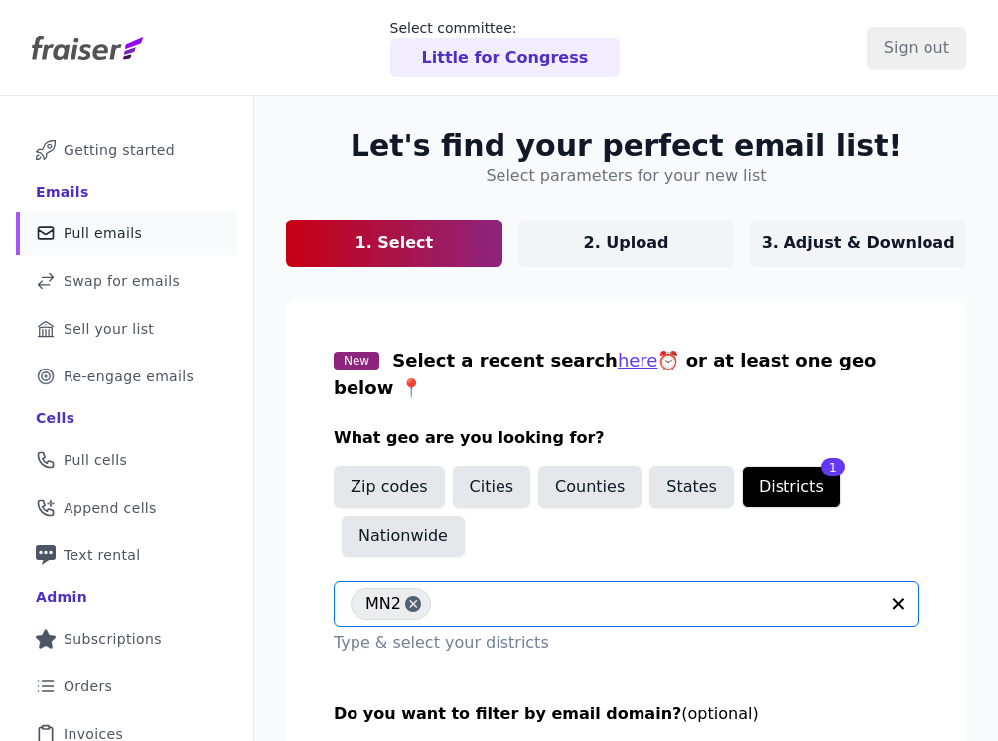
scroll to position [158, 0]
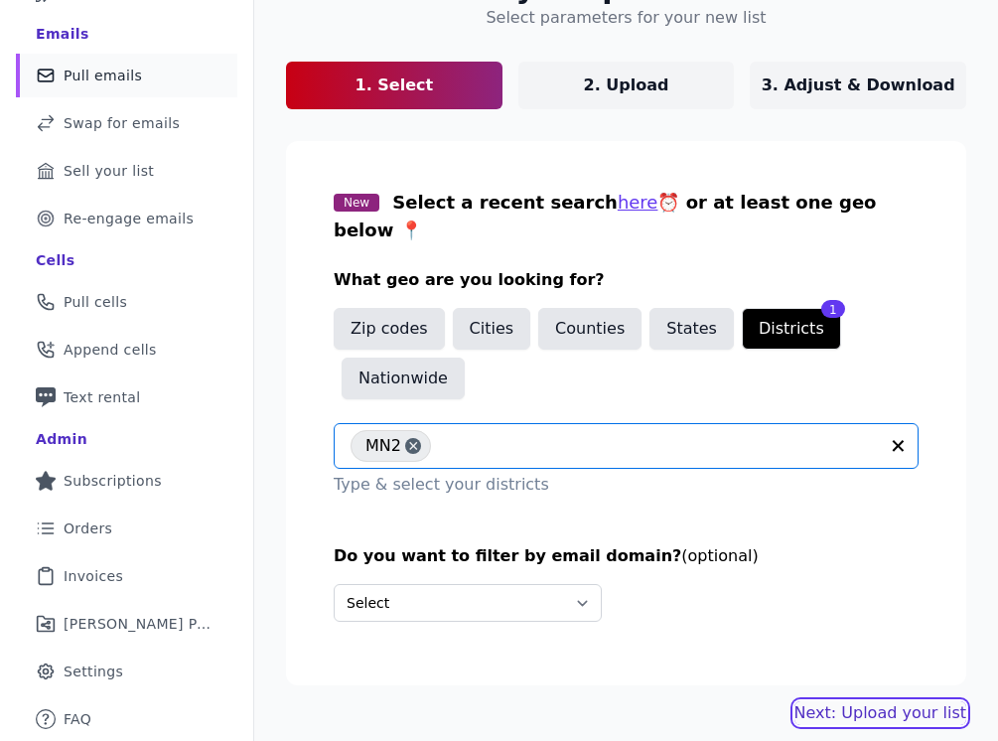
click at [894, 701] on link "Next: Upload your list" at bounding box center [880, 713] width 172 height 24
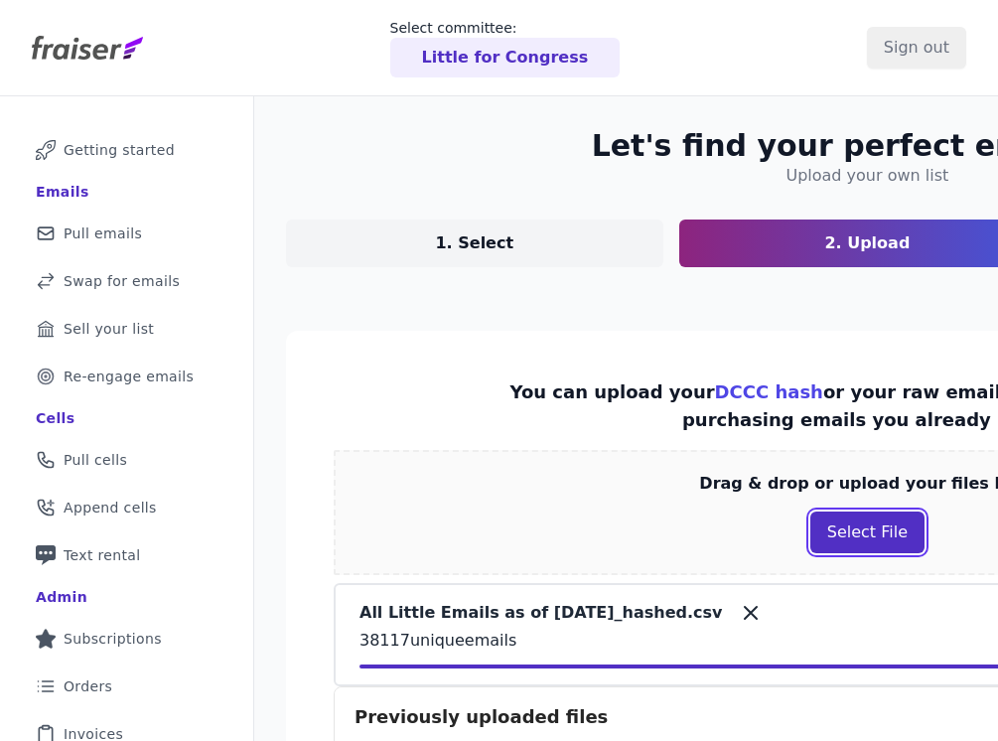
click at [831, 527] on button "Select File" at bounding box center [867, 532] width 114 height 42
click at [645, 525] on div "Drag & drop or upload your files here Select File" at bounding box center [868, 512] width 1068 height 125
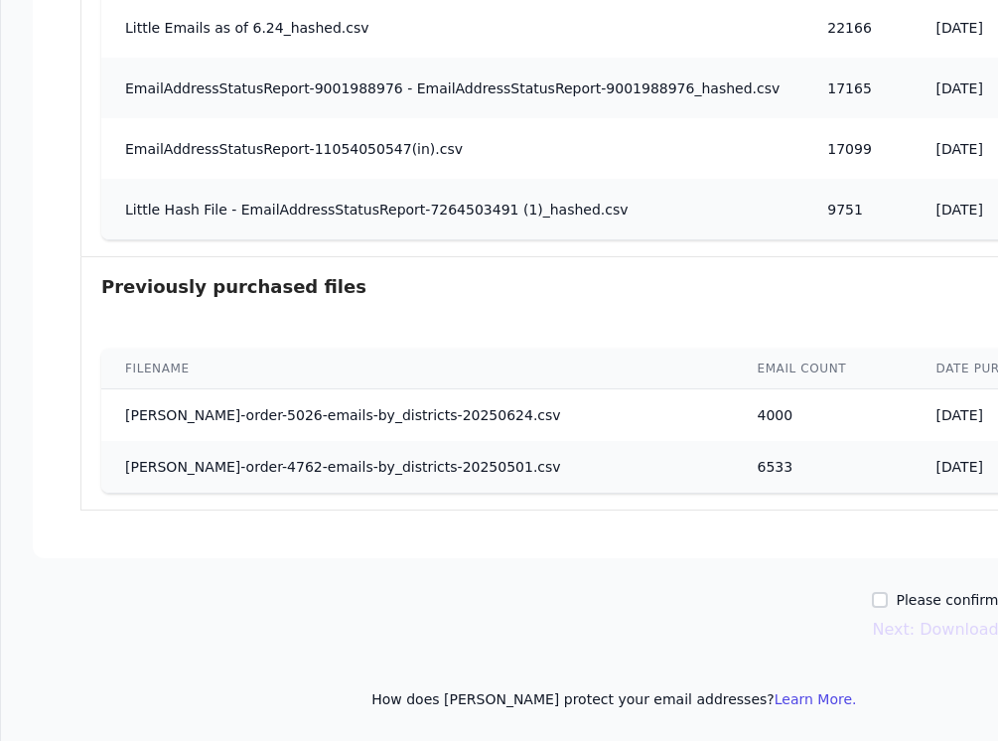
scroll to position [975, 402]
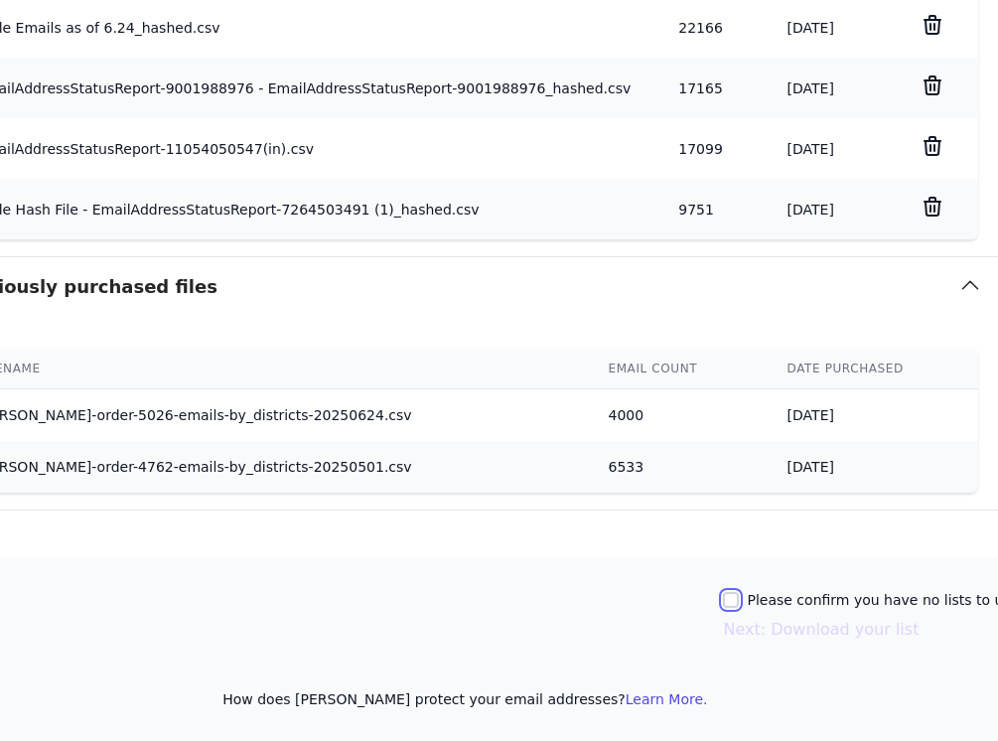
click at [723, 598] on input "Please confirm you have no lists to upload." at bounding box center [731, 600] width 16 height 16
checkbox input "true"
click at [725, 624] on button "Next: Download your list" at bounding box center [821, 630] width 196 height 24
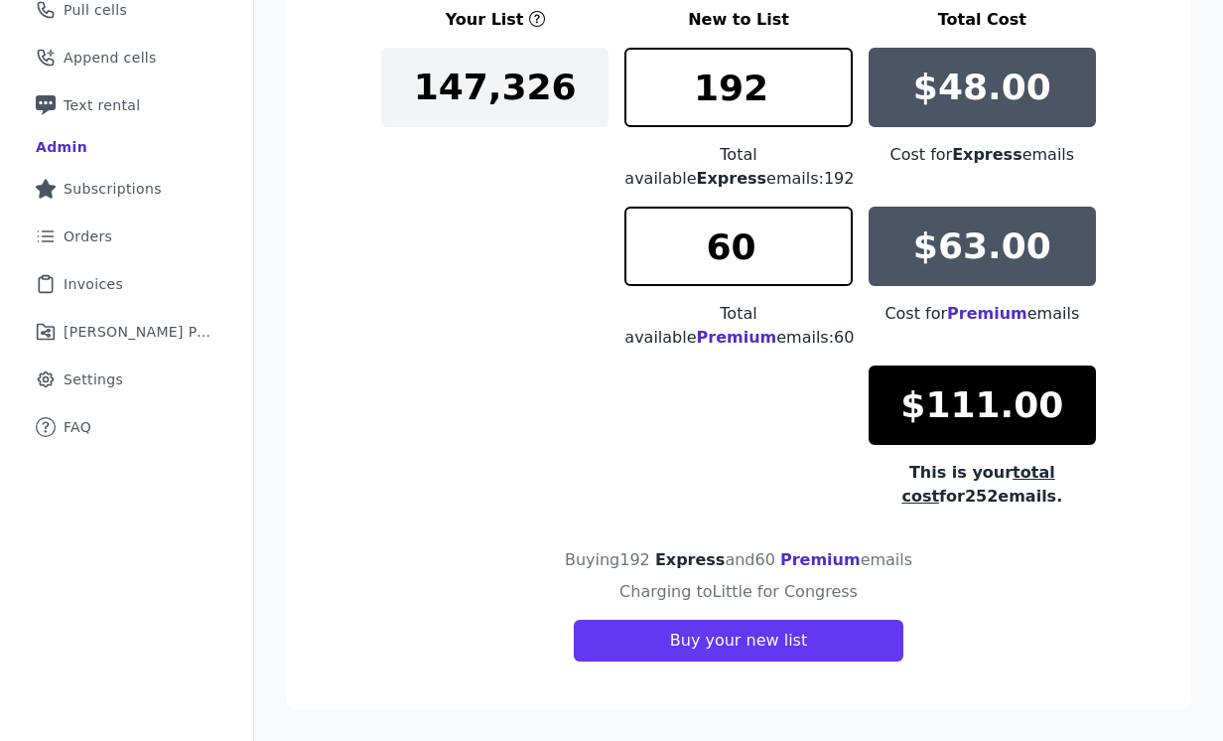
scroll to position [451, 0]
